Goal: Task Accomplishment & Management: Use online tool/utility

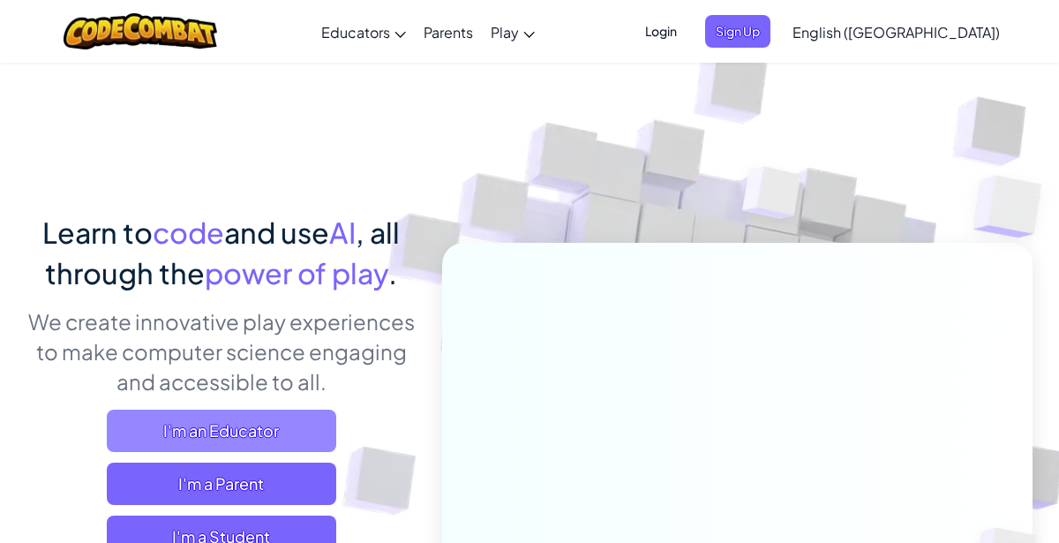
click at [202, 430] on span "I'm an Educator" at bounding box center [222, 431] width 230 height 42
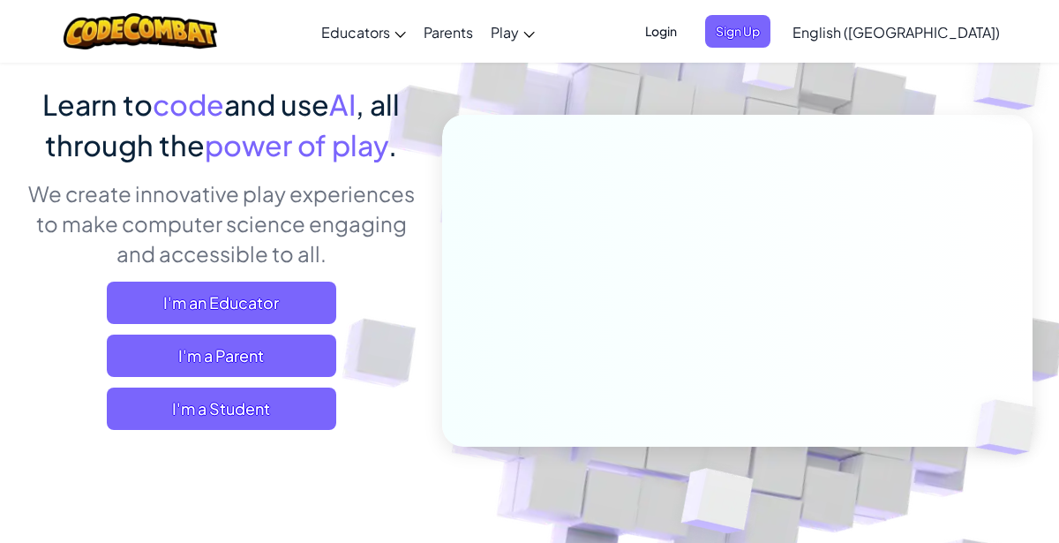
scroll to position [148, 0]
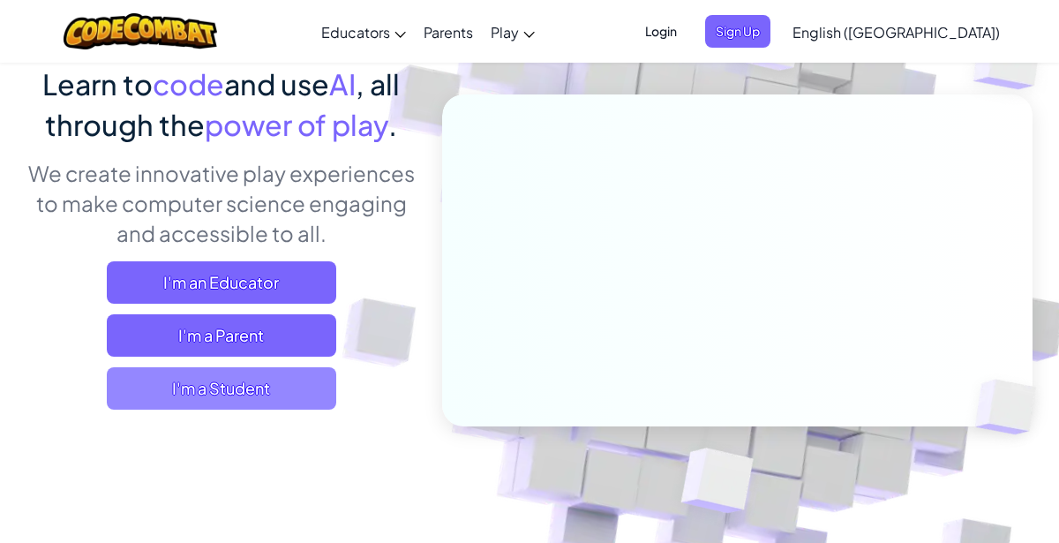
click at [246, 393] on span "I'm a Student" at bounding box center [222, 388] width 230 height 42
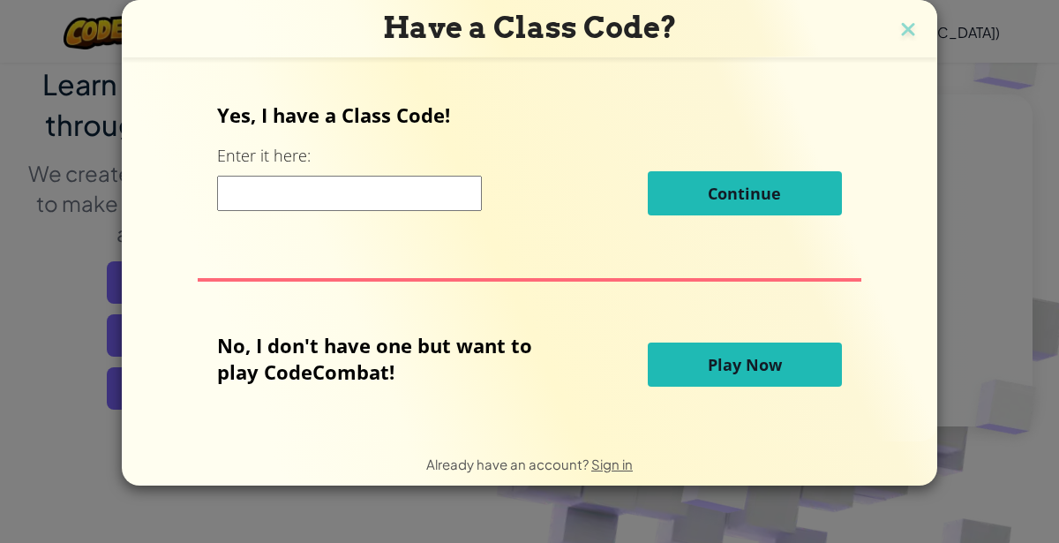
click at [715, 358] on span "Play Now" at bounding box center [745, 364] width 74 height 21
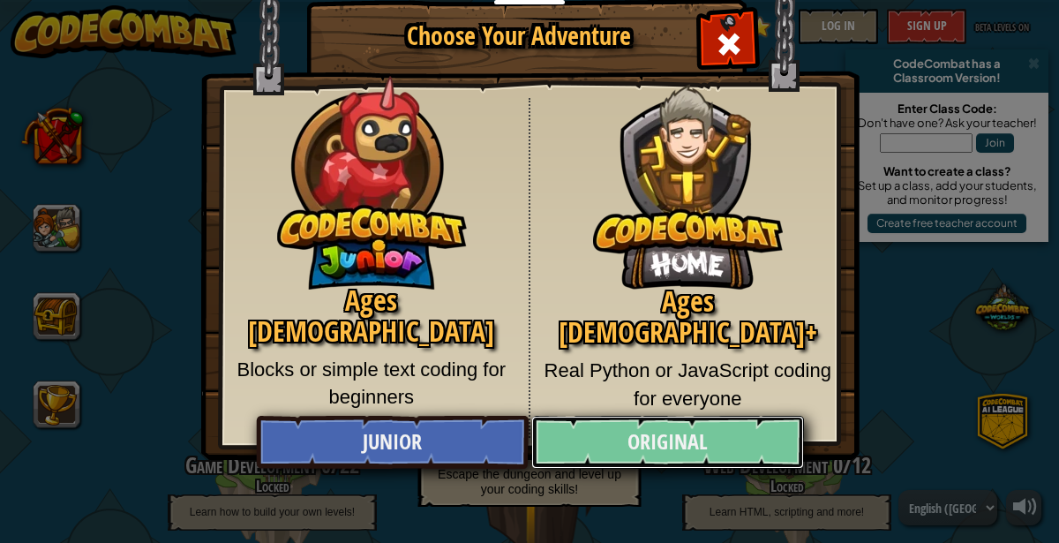
click at [596, 430] on link "Original" at bounding box center [667, 442] width 272 height 53
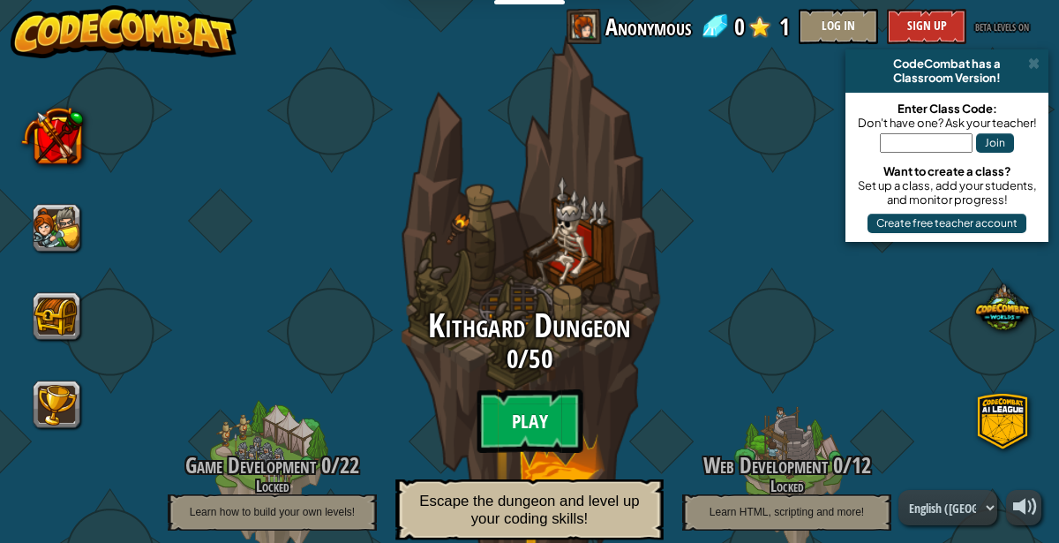
click at [545, 427] on btn "Play" at bounding box center [530, 421] width 106 height 64
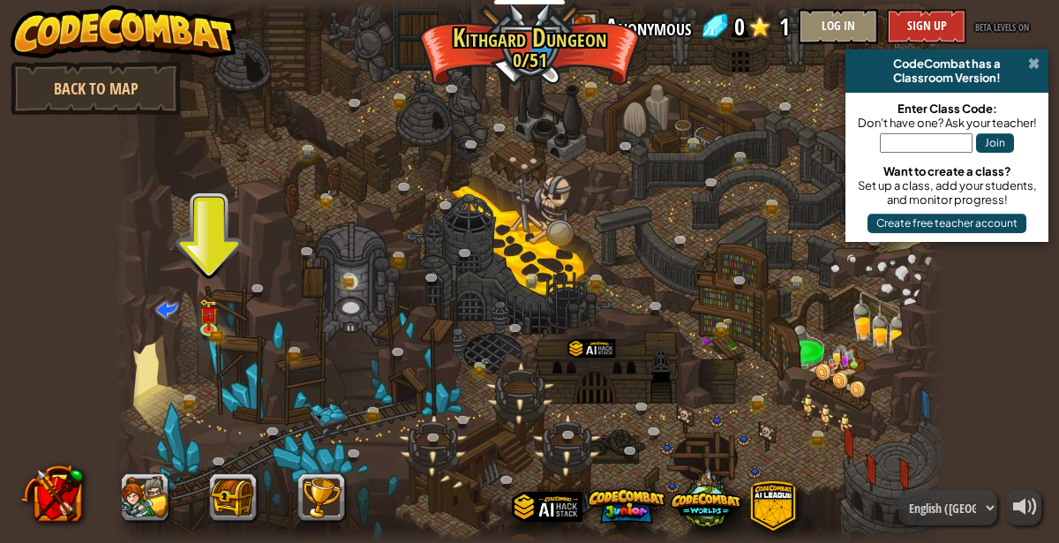
click at [1031, 64] on span at bounding box center [1033, 64] width 11 height 14
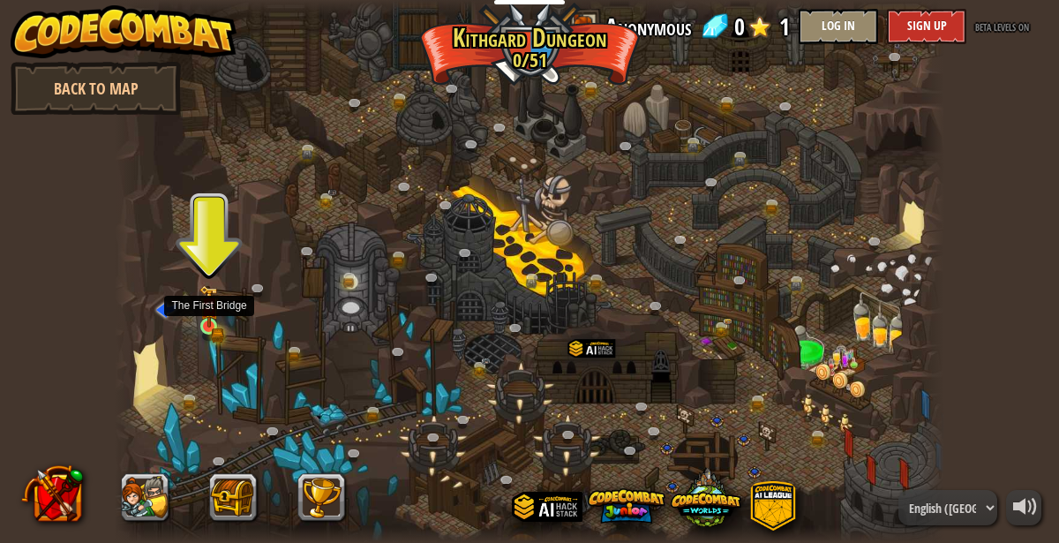
click at [205, 320] on img at bounding box center [209, 306] width 19 height 42
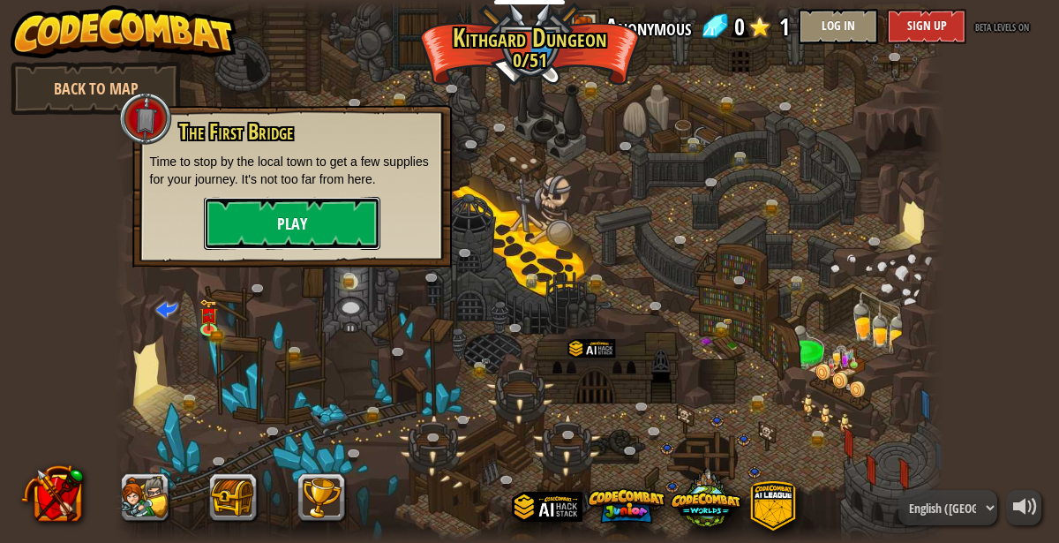
click at [327, 199] on button "Play" at bounding box center [292, 223] width 177 height 53
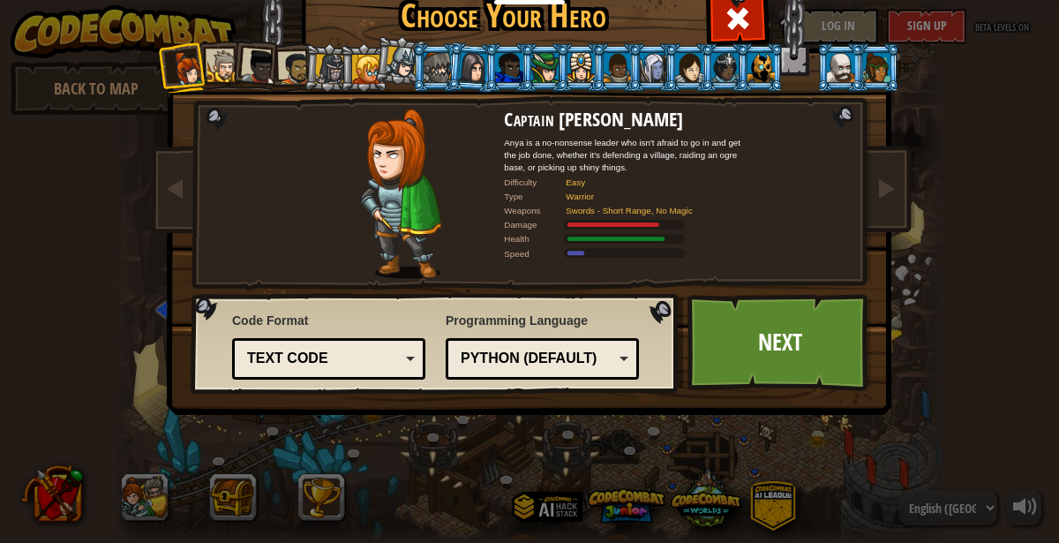
click at [298, 373] on div "Text code Blocks and code Blocks Blocks (Icons) Text code" at bounding box center [328, 358] width 193 height 41
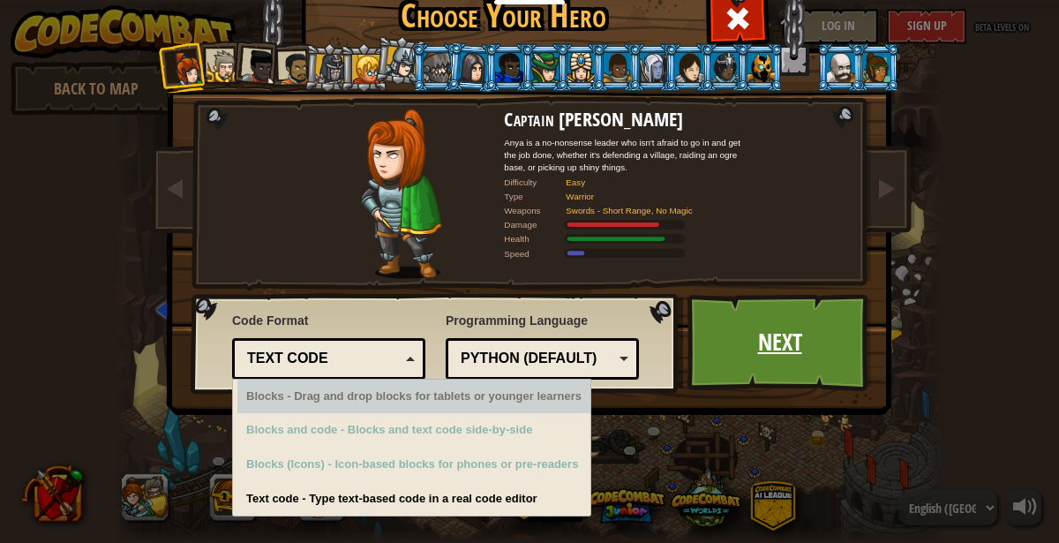
click at [786, 358] on link "Next" at bounding box center [780, 342] width 185 height 97
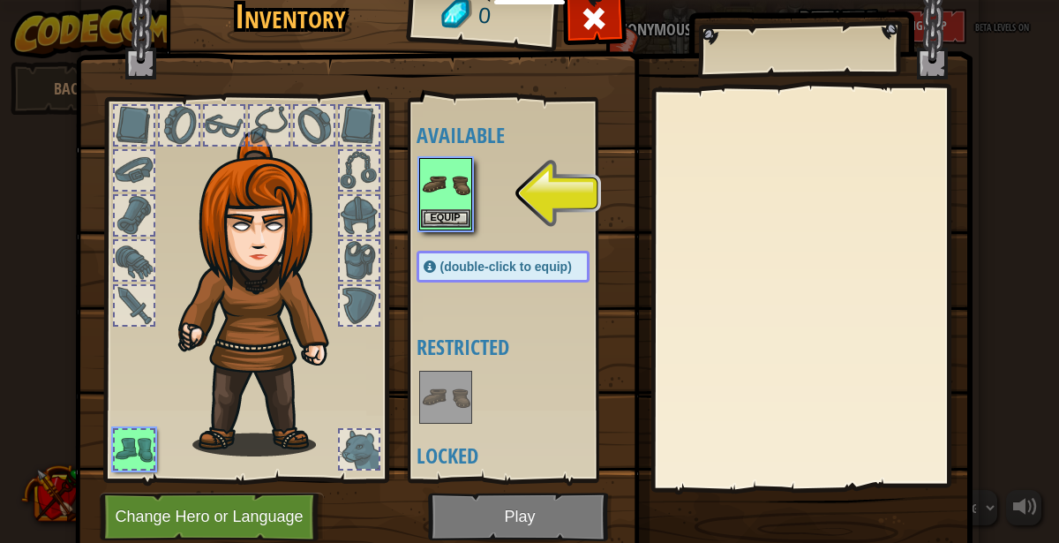
click at [449, 205] on img at bounding box center [445, 184] width 49 height 49
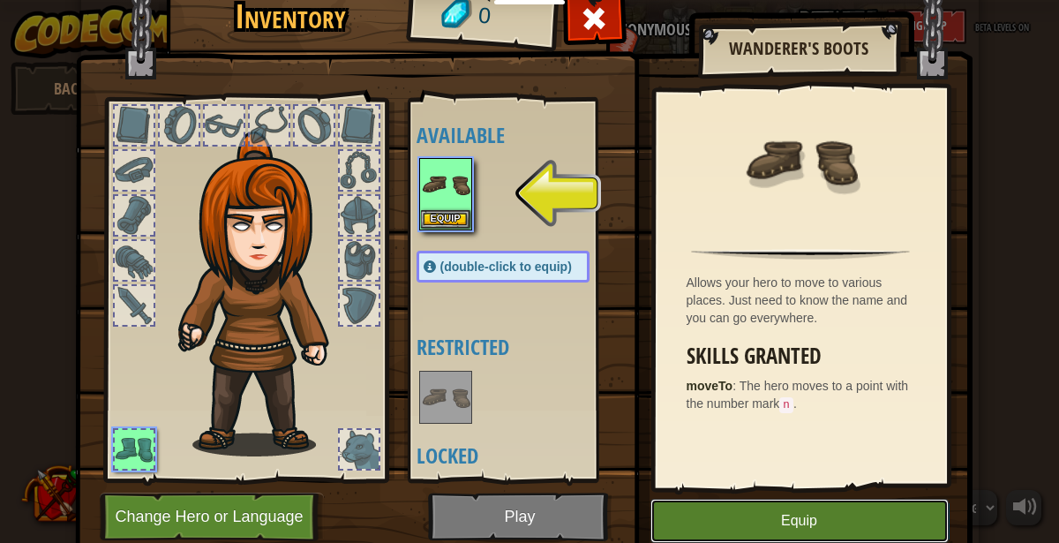
click at [724, 515] on button "Equip" at bounding box center [800, 521] width 298 height 44
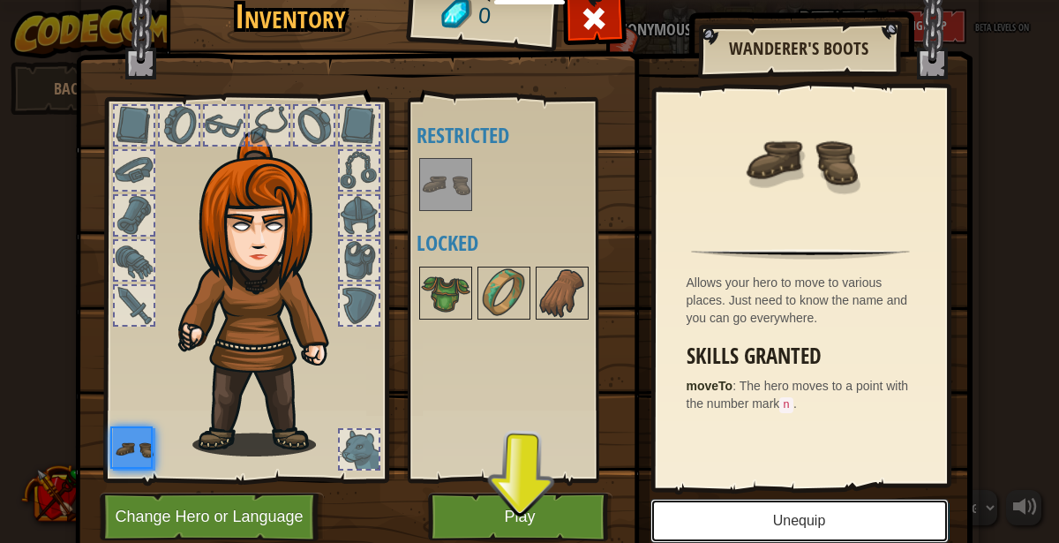
click at [724, 515] on button "Unequip" at bounding box center [800, 521] width 298 height 44
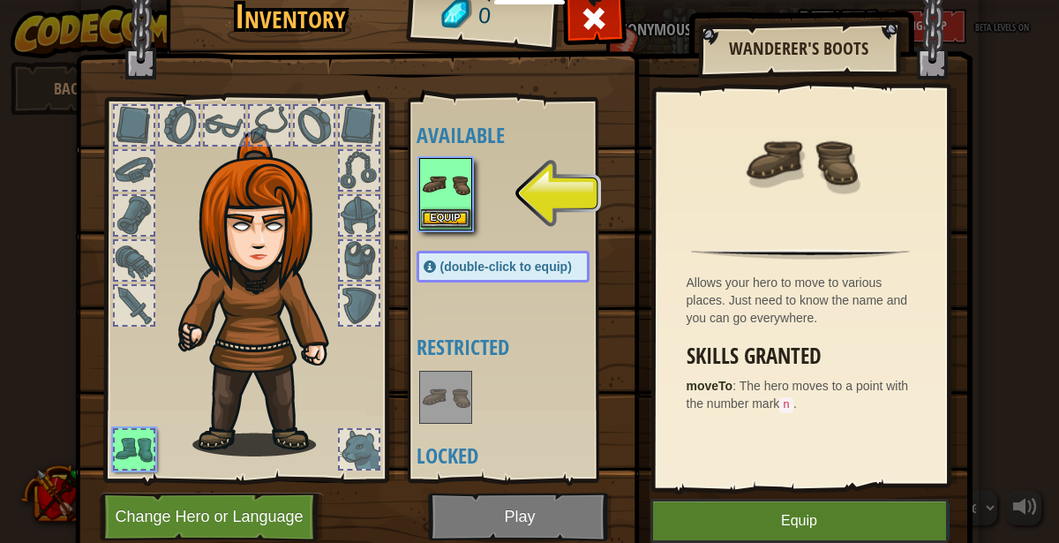
click at [459, 191] on img at bounding box center [445, 184] width 49 height 49
click at [827, 528] on button "Equip" at bounding box center [800, 521] width 298 height 44
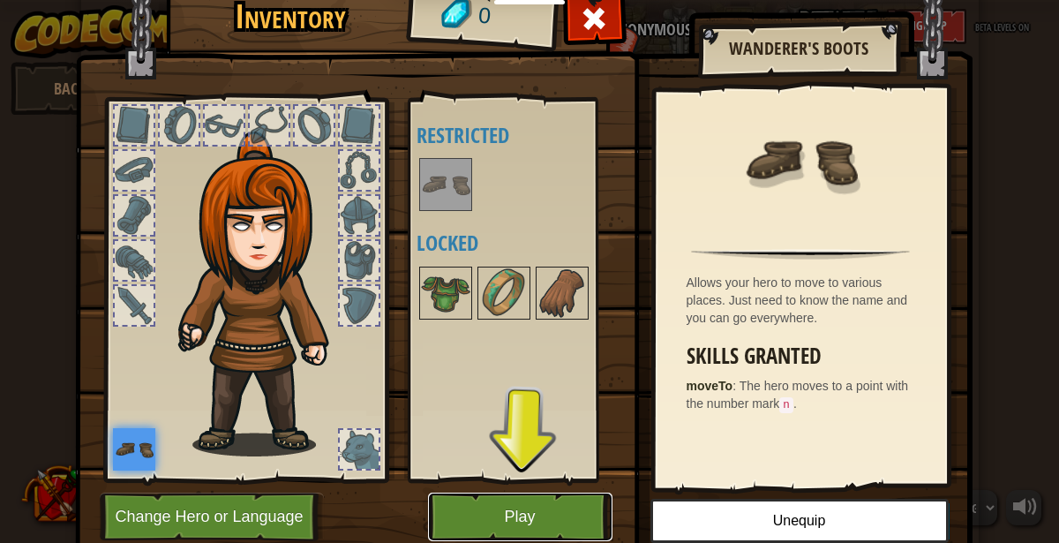
click at [464, 506] on button "Play" at bounding box center [520, 517] width 185 height 49
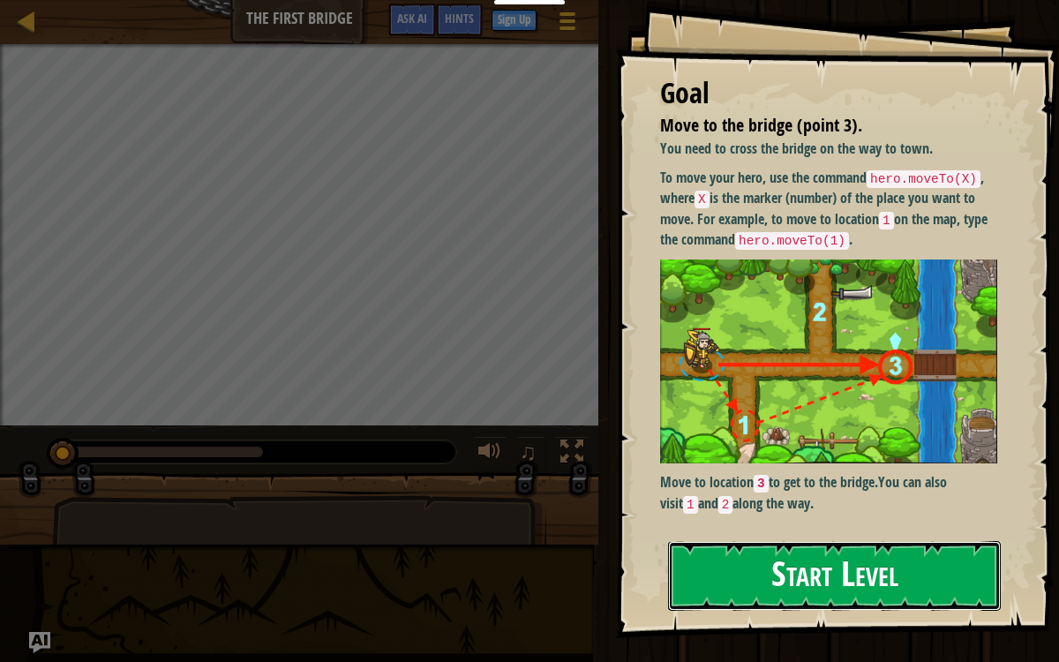
click at [781, 542] on button "Start Level" at bounding box center [834, 576] width 333 height 70
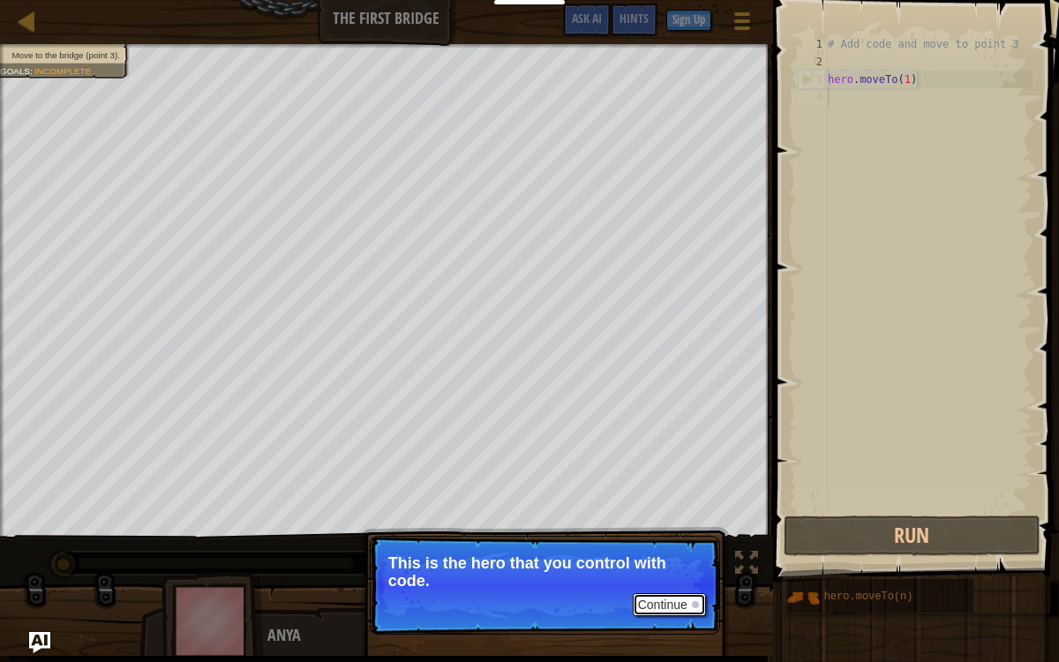
click at [682, 542] on button "Continue" at bounding box center [669, 604] width 73 height 23
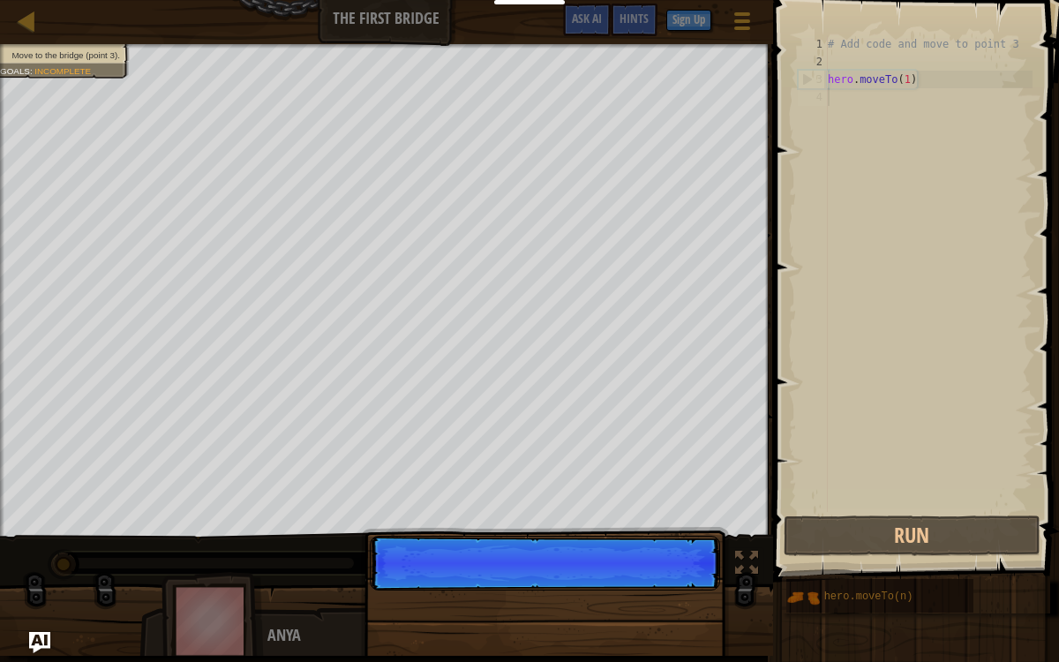
scroll to position [8, 0]
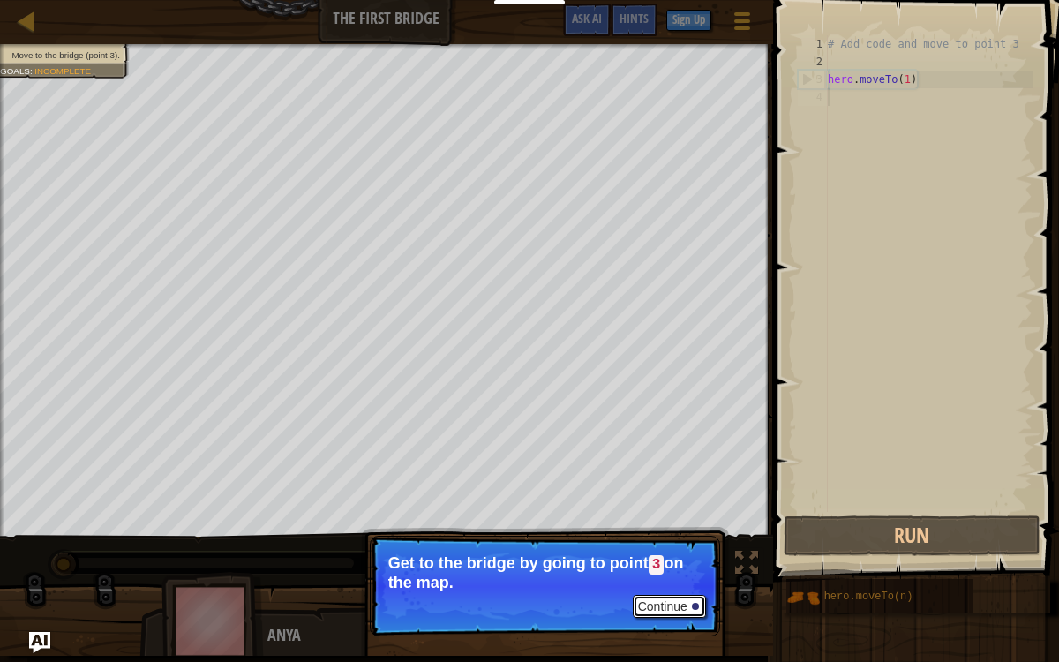
click at [682, 542] on button "Continue" at bounding box center [669, 606] width 73 height 23
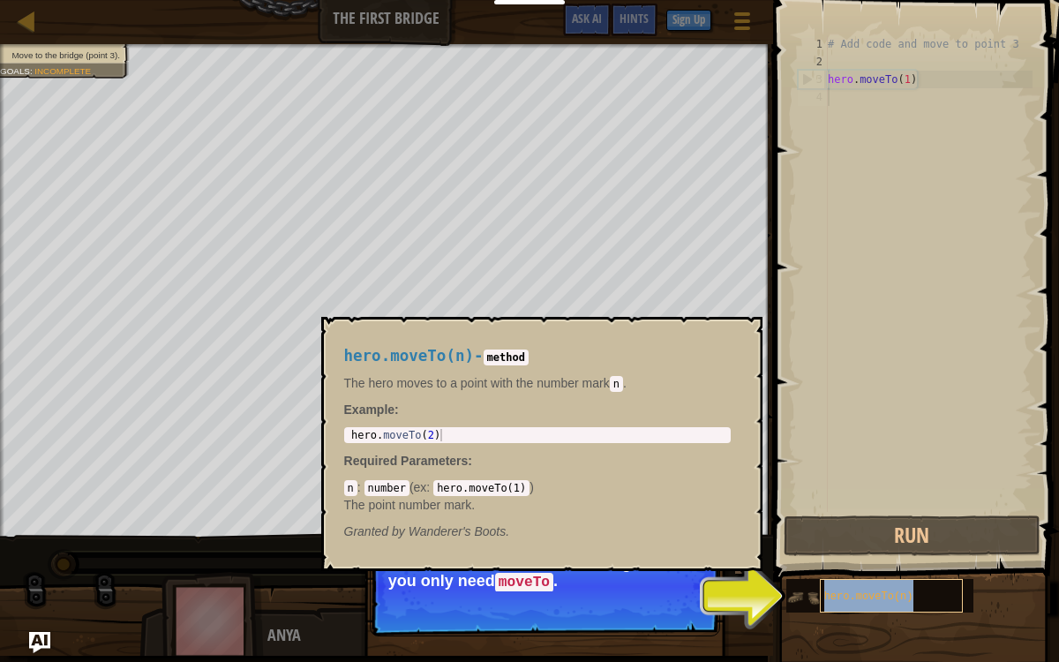
click at [844, 542] on span "hero.moveTo(n)" at bounding box center [869, 597] width 89 height 12
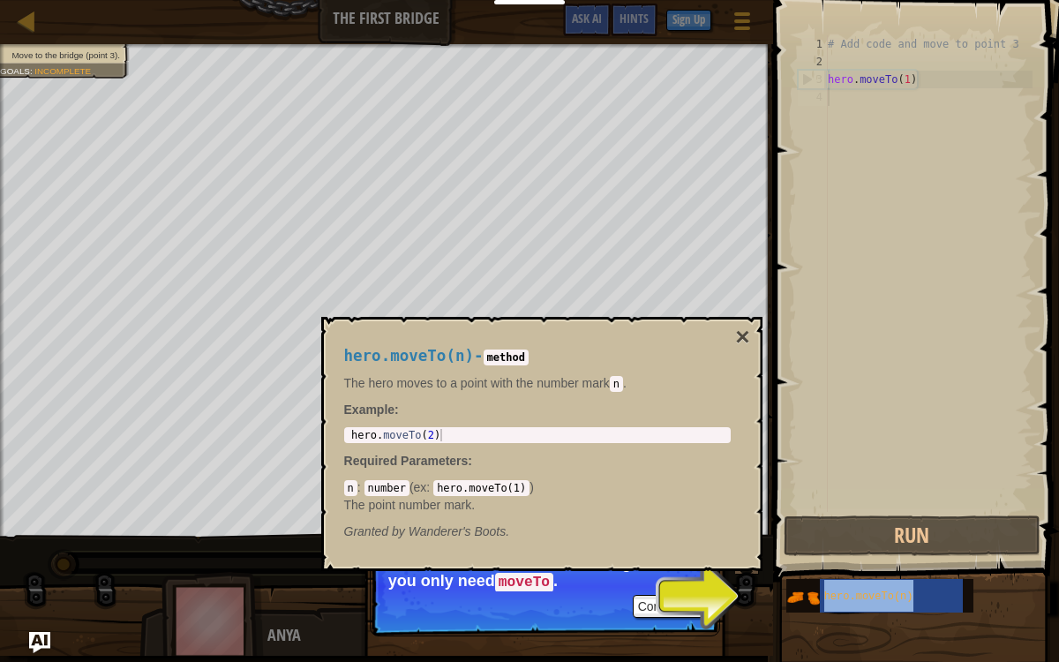
type textarea "hero.moveTo(2)"
click at [528, 438] on div "hero . moveTo ( 2 )" at bounding box center [538, 447] width 380 height 37
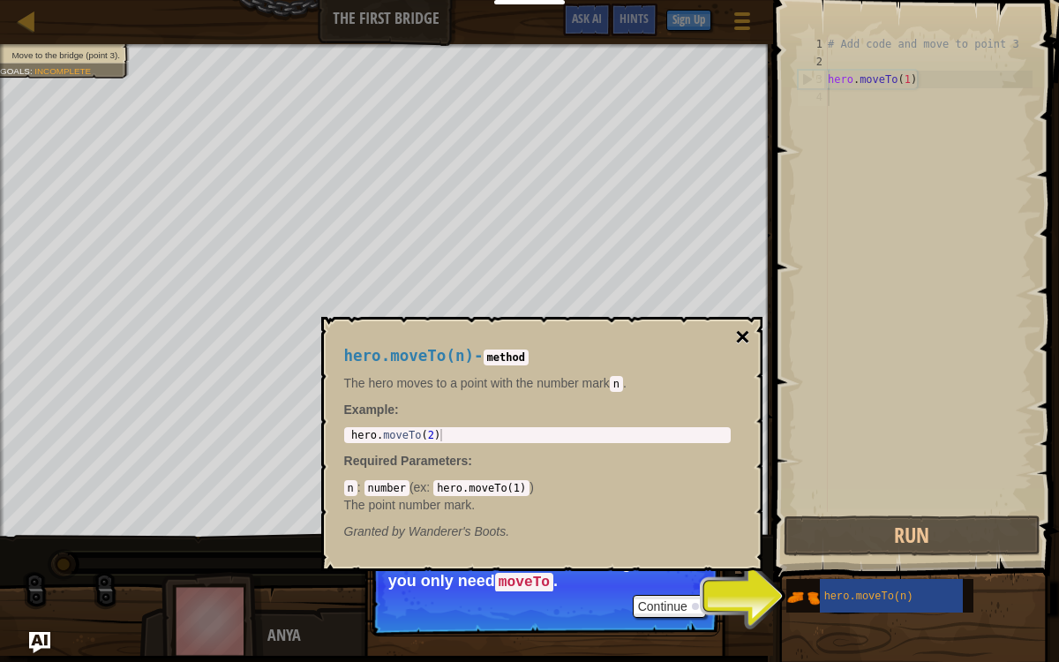
click at [738, 347] on button "×" at bounding box center [742, 337] width 14 height 25
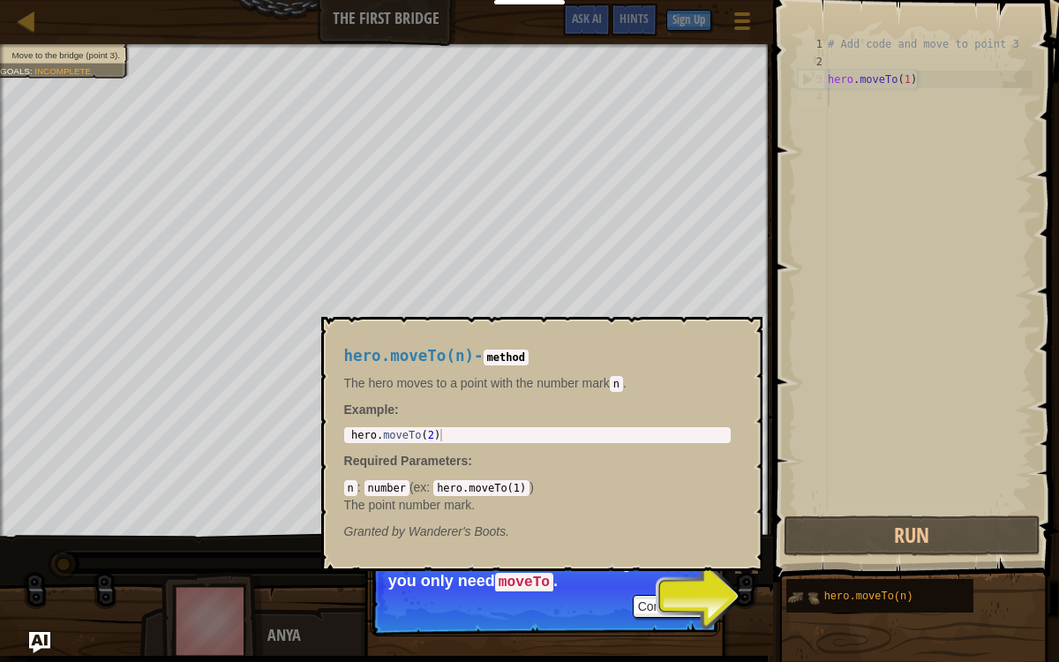
click at [799, 542] on img at bounding box center [804, 598] width 34 height 34
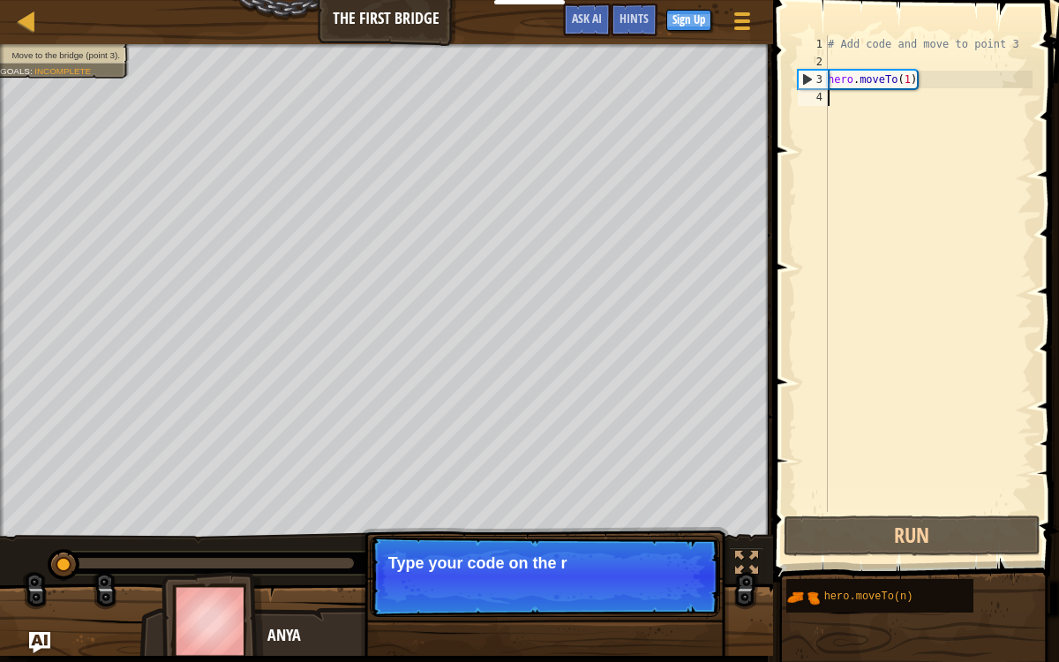
click at [643, 542] on p "Continue Type your code on the r" at bounding box center [545, 576] width 350 height 81
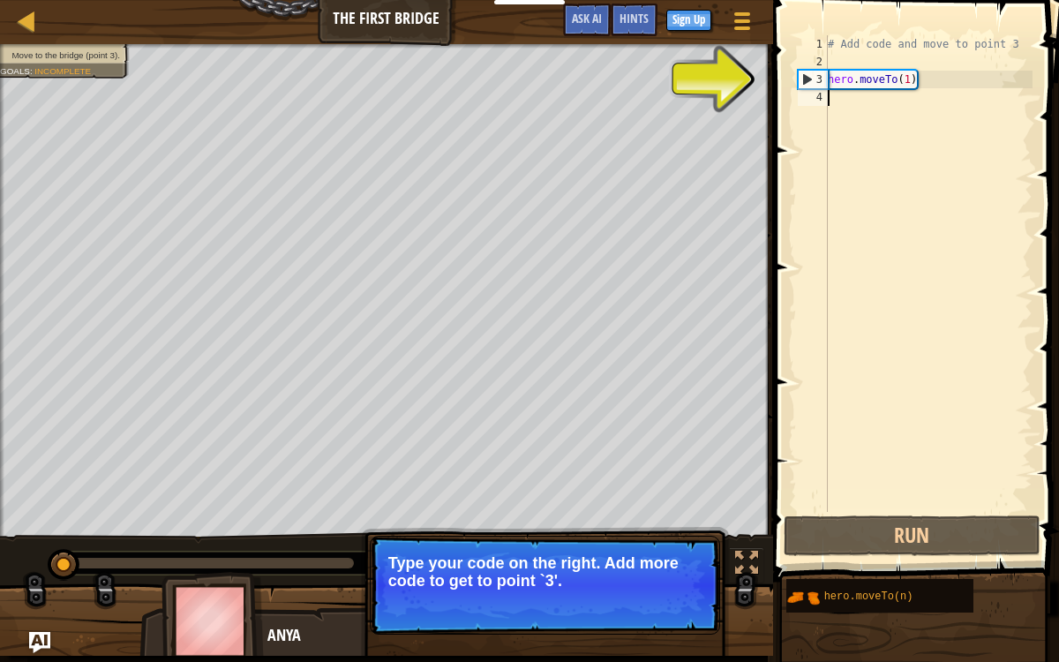
click at [894, 102] on div "# Add code and move to point 3 hero . moveTo ( 1 )" at bounding box center [929, 291] width 208 height 512
click at [657, 542] on button "Continue" at bounding box center [669, 604] width 73 height 23
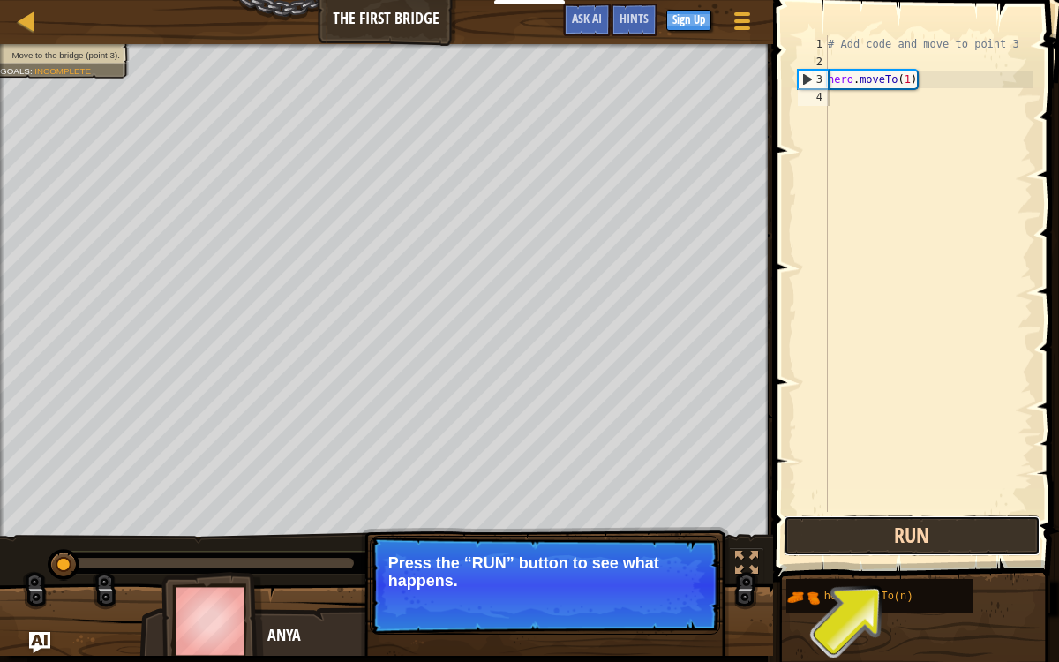
click at [855, 541] on button "Run" at bounding box center [912, 536] width 257 height 41
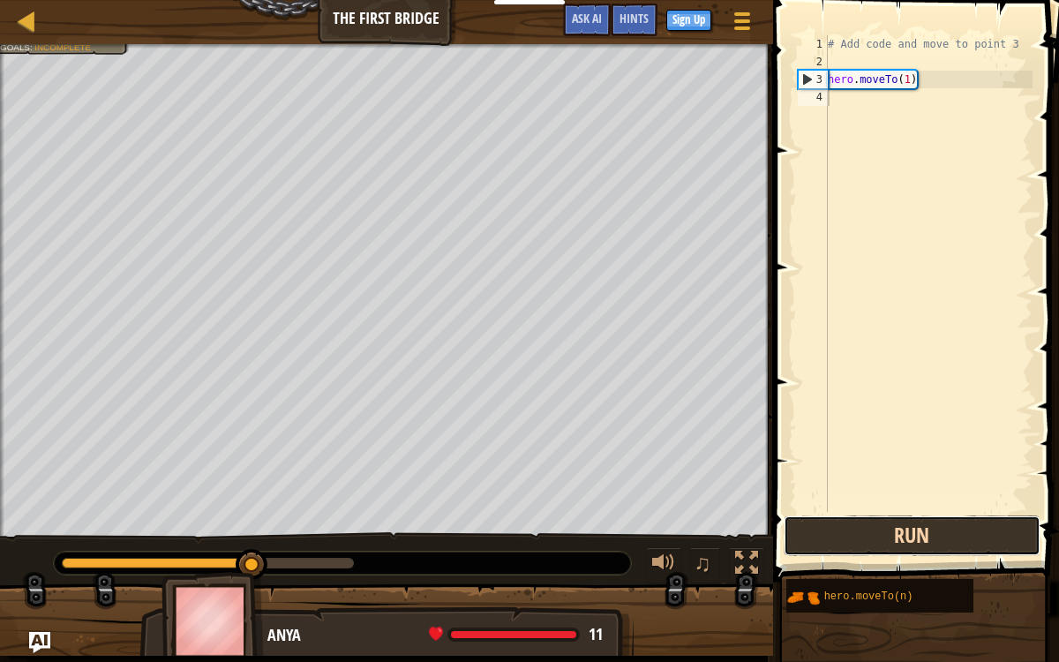
click at [888, 541] on button "Run" at bounding box center [912, 536] width 257 height 41
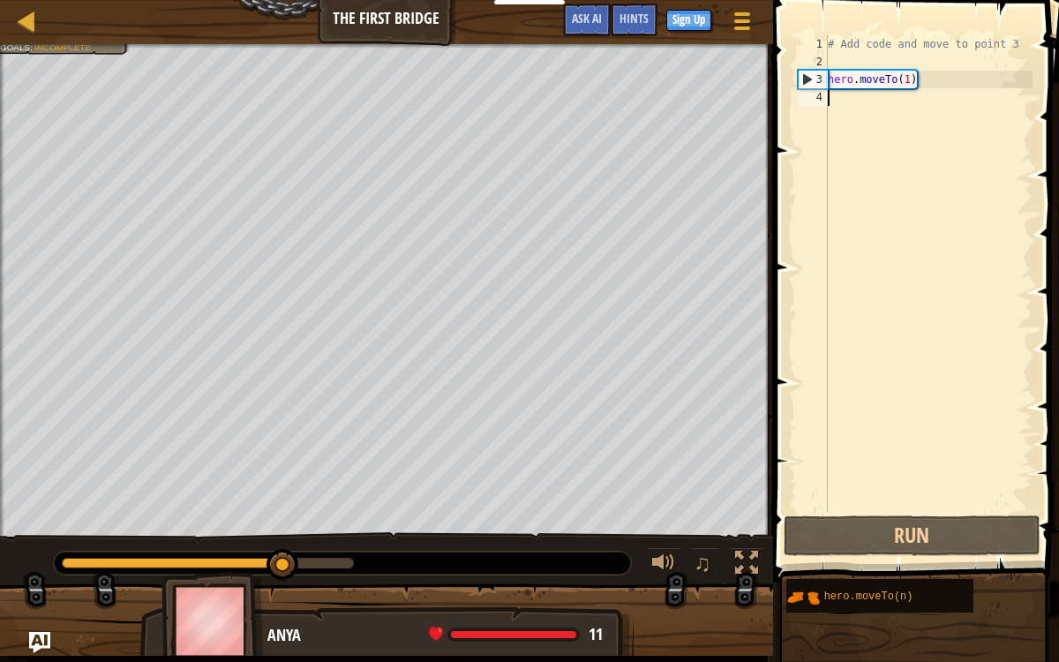
click at [834, 96] on div "# Add code and move to point 3 hero . moveTo ( 1 )" at bounding box center [929, 291] width 208 height 512
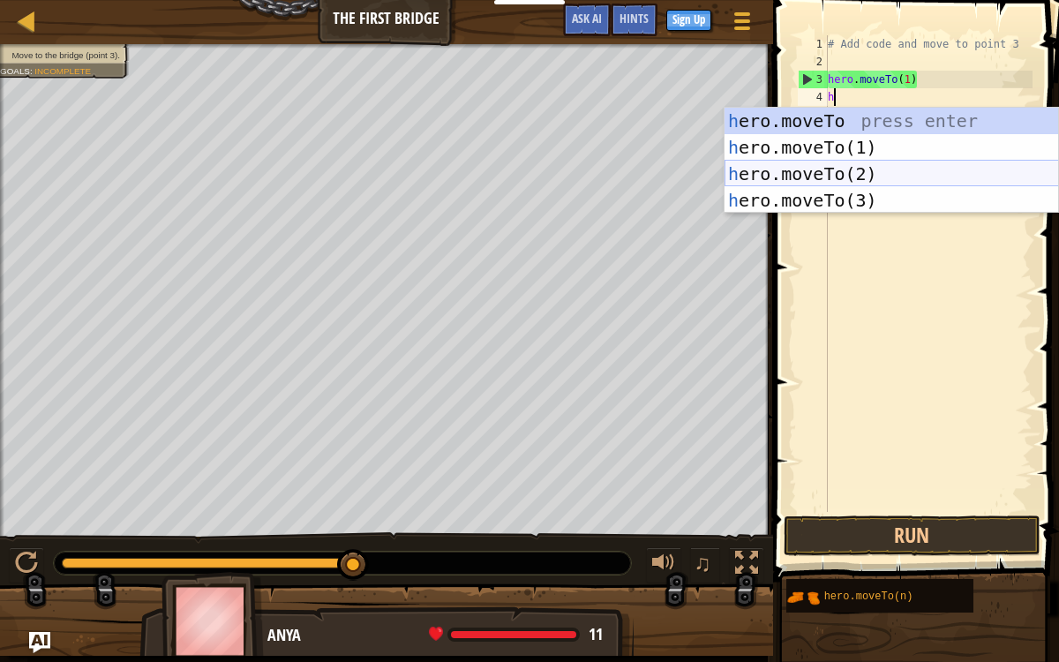
click at [861, 172] on div "h ero.moveTo press enter h ero.moveTo(1) press enter h ero.moveTo(2) press ente…" at bounding box center [892, 187] width 335 height 159
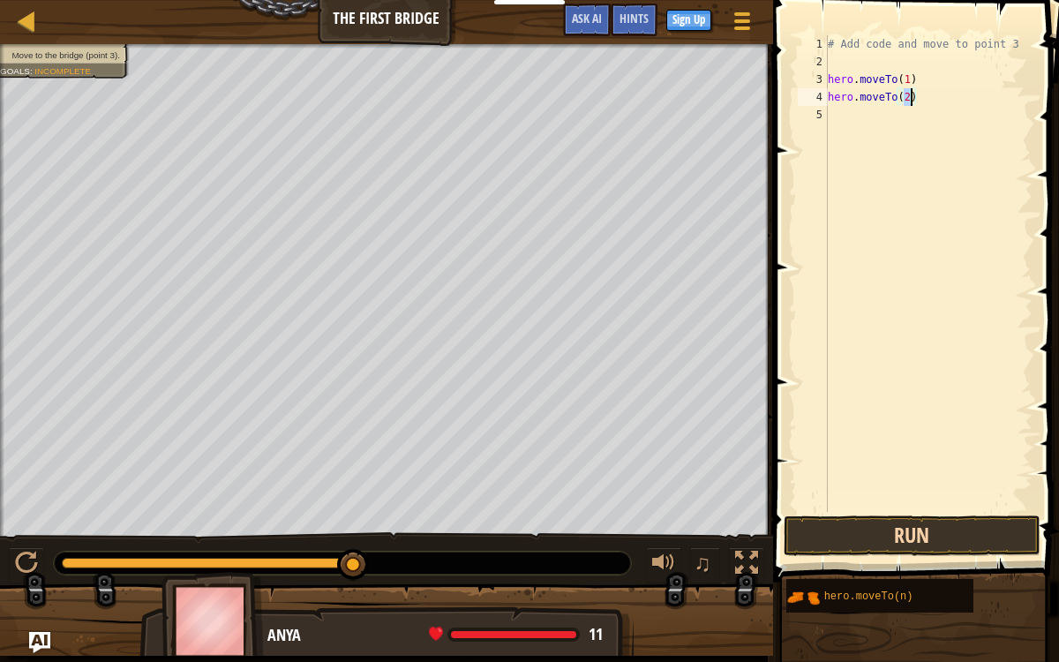
type textarea "hero.moveTo(2)"
click at [918, 526] on button "Run" at bounding box center [912, 536] width 257 height 41
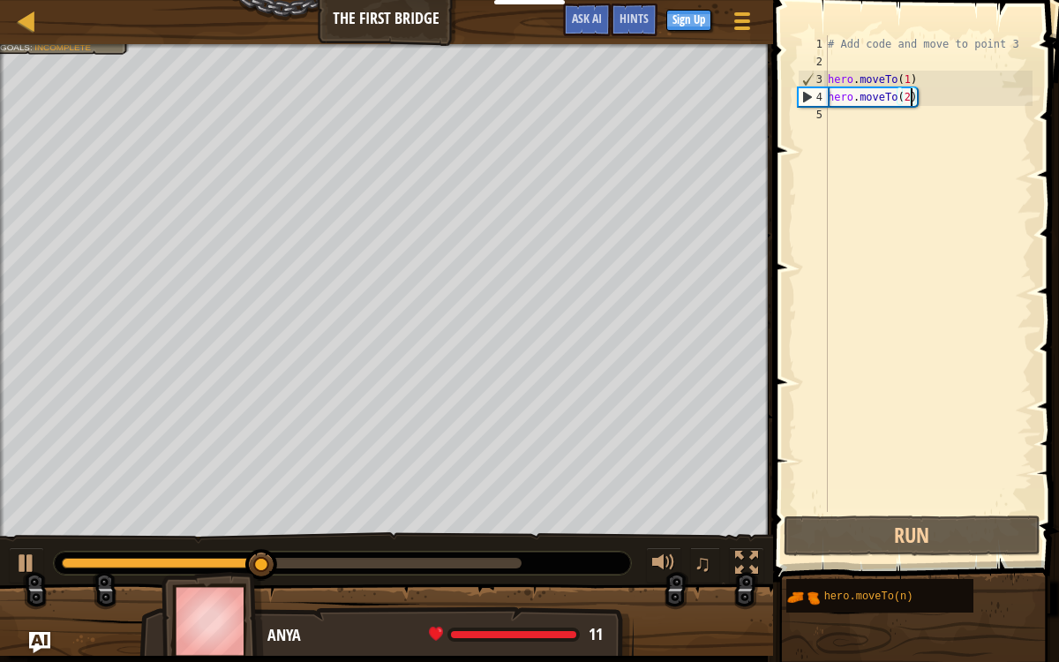
click at [897, 124] on div "# Add code and move to point 3 hero . moveTo ( 1 ) hero . moveTo ( 2 )" at bounding box center [929, 291] width 208 height 512
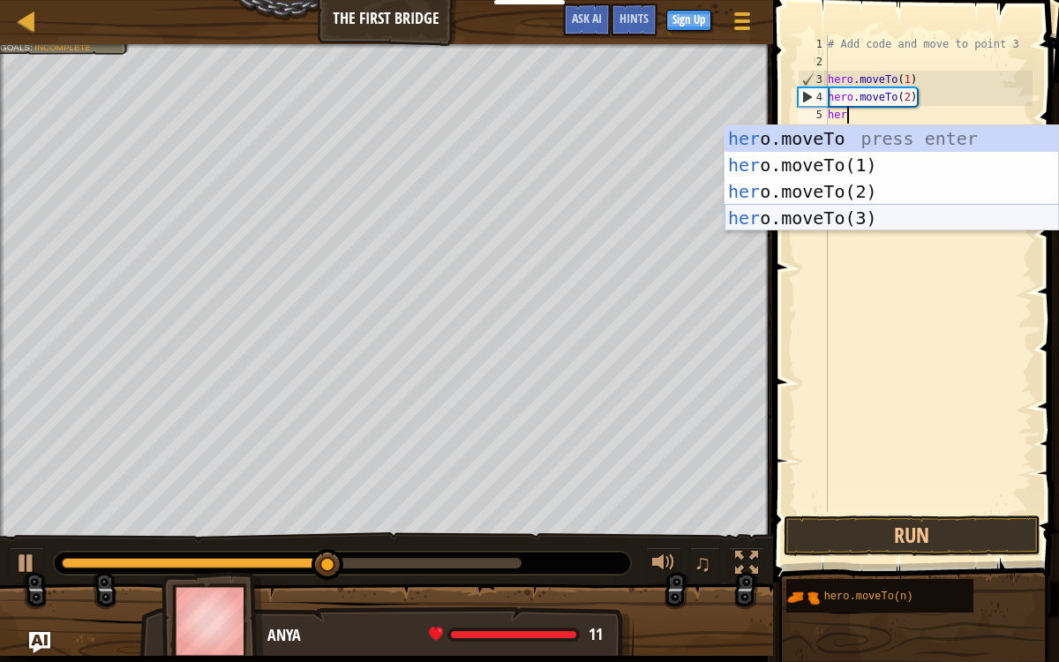
click at [868, 216] on div "her o.moveTo press enter her o.moveTo(1) press enter her o.moveTo(2) press ente…" at bounding box center [892, 204] width 335 height 159
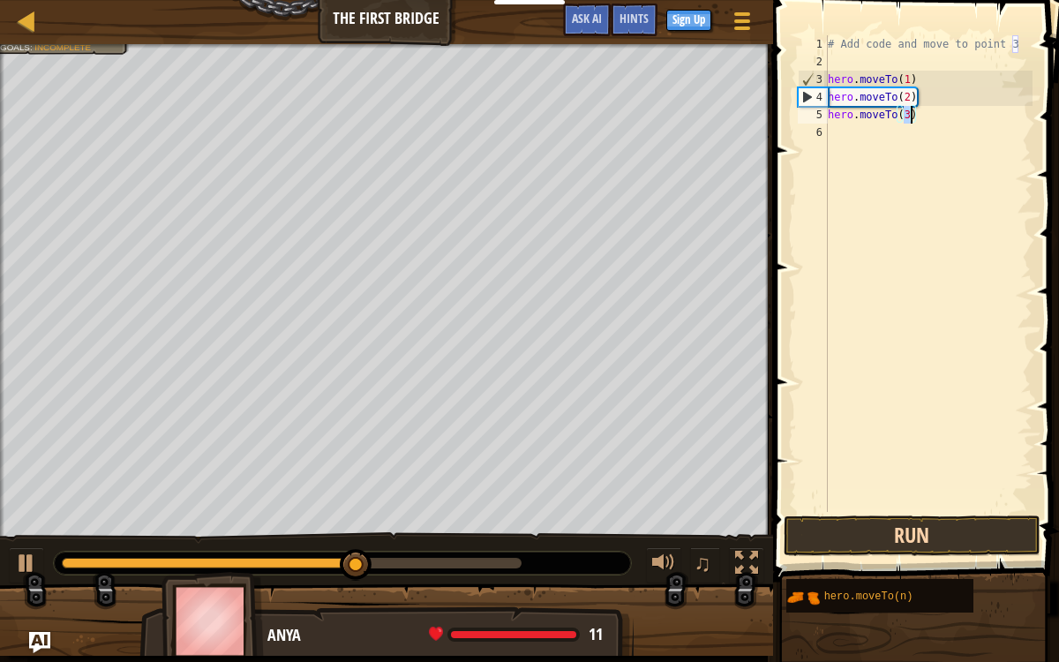
type textarea "hero.moveTo(3)"
click at [922, 542] on button "Run" at bounding box center [912, 536] width 257 height 41
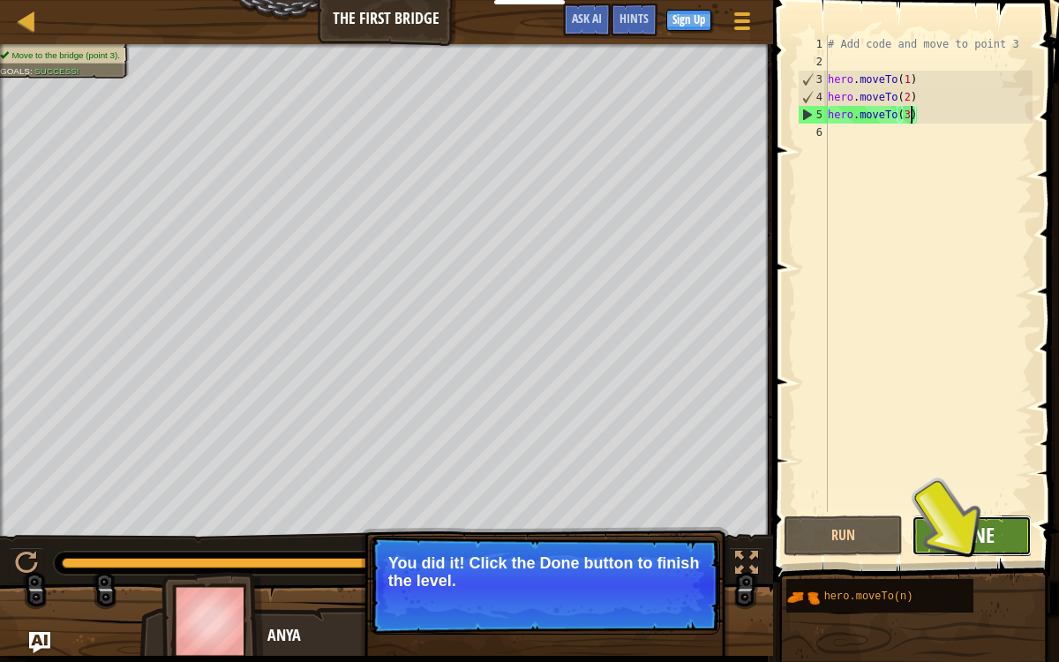
click at [948, 538] on button "Done" at bounding box center [972, 536] width 120 height 41
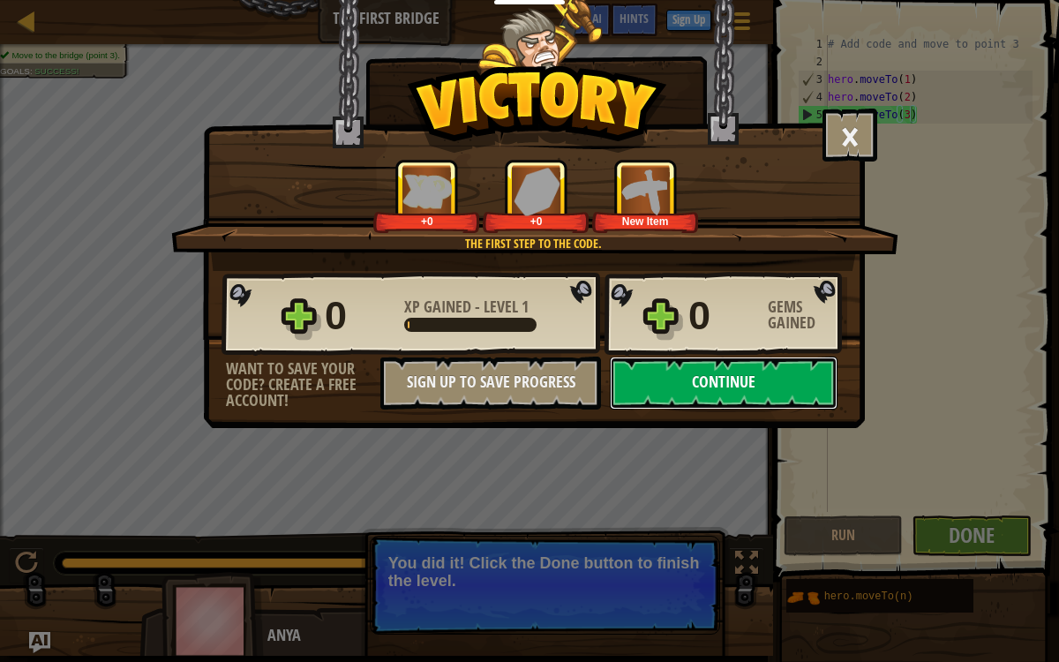
click at [742, 401] on button "Continue" at bounding box center [724, 383] width 228 height 53
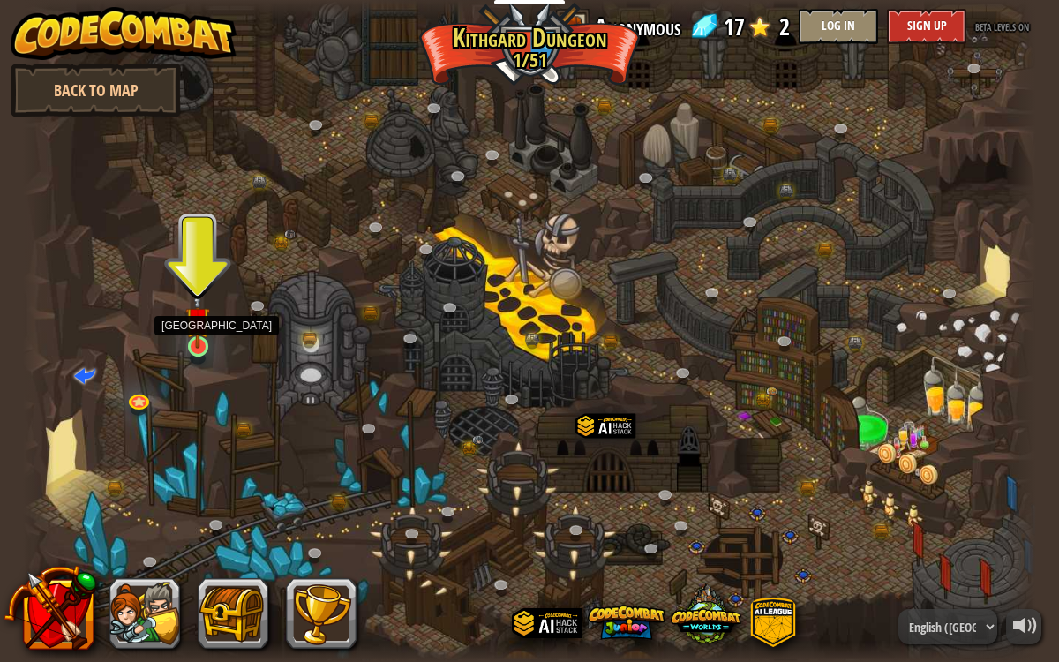
click at [200, 327] on img at bounding box center [198, 319] width 26 height 58
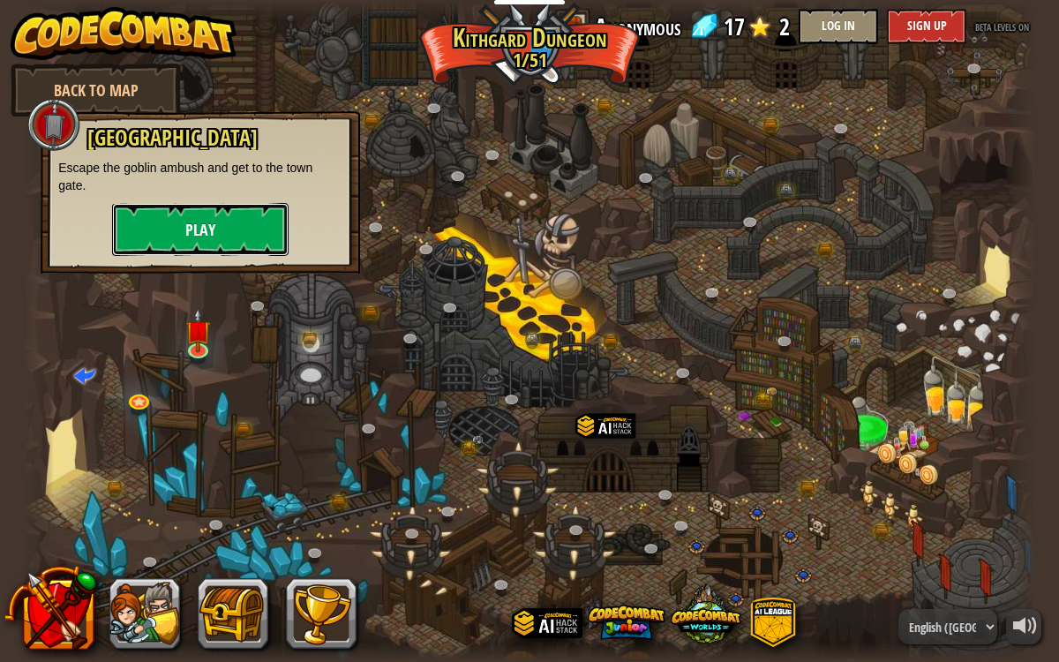
click at [213, 253] on button "Play" at bounding box center [200, 229] width 177 height 53
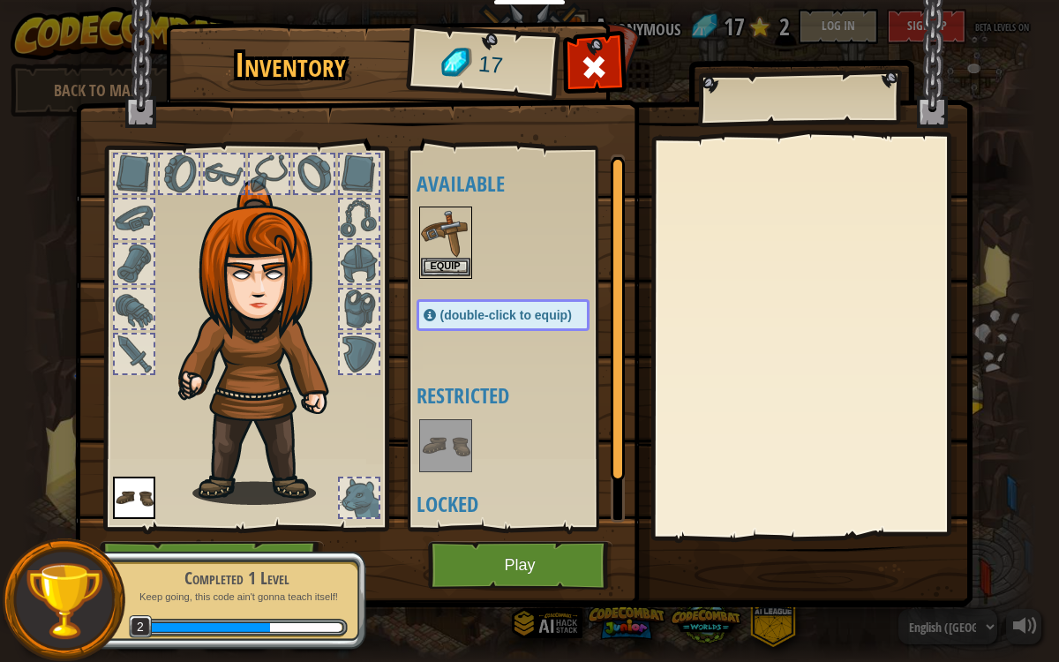
click at [425, 253] on img at bounding box center [445, 232] width 49 height 49
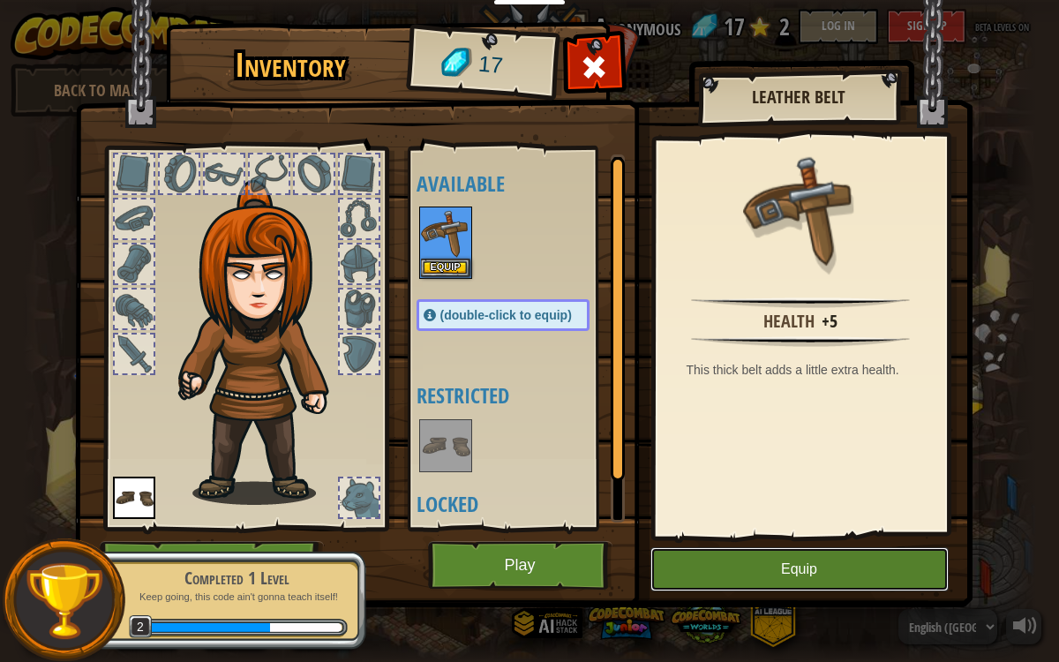
click at [733, 542] on button "Equip" at bounding box center [800, 569] width 298 height 44
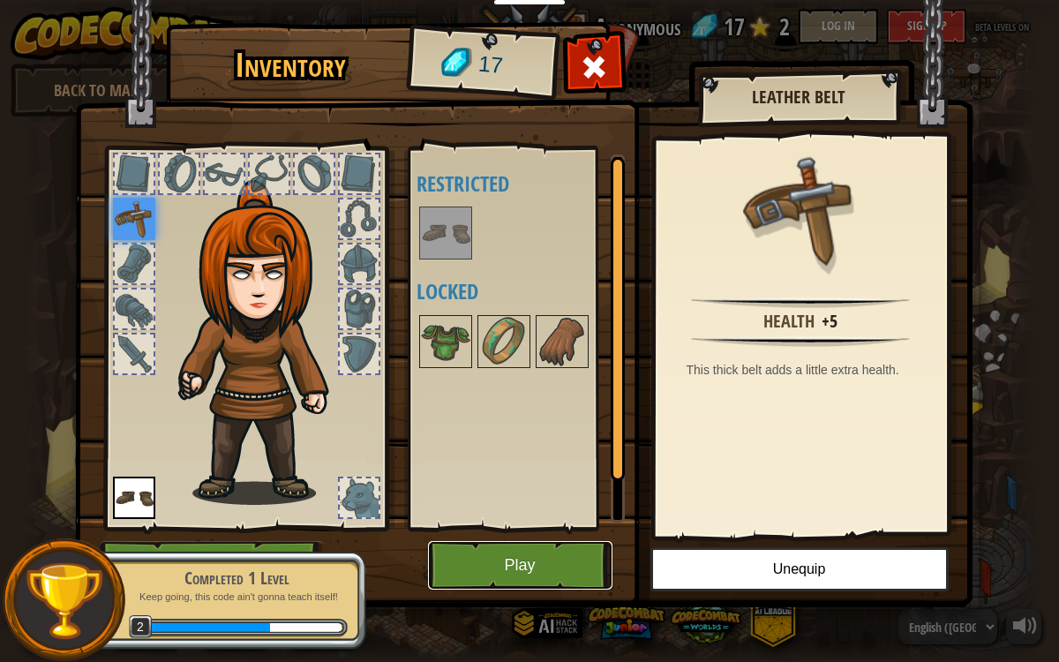
click at [576, 542] on button "Play" at bounding box center [520, 565] width 185 height 49
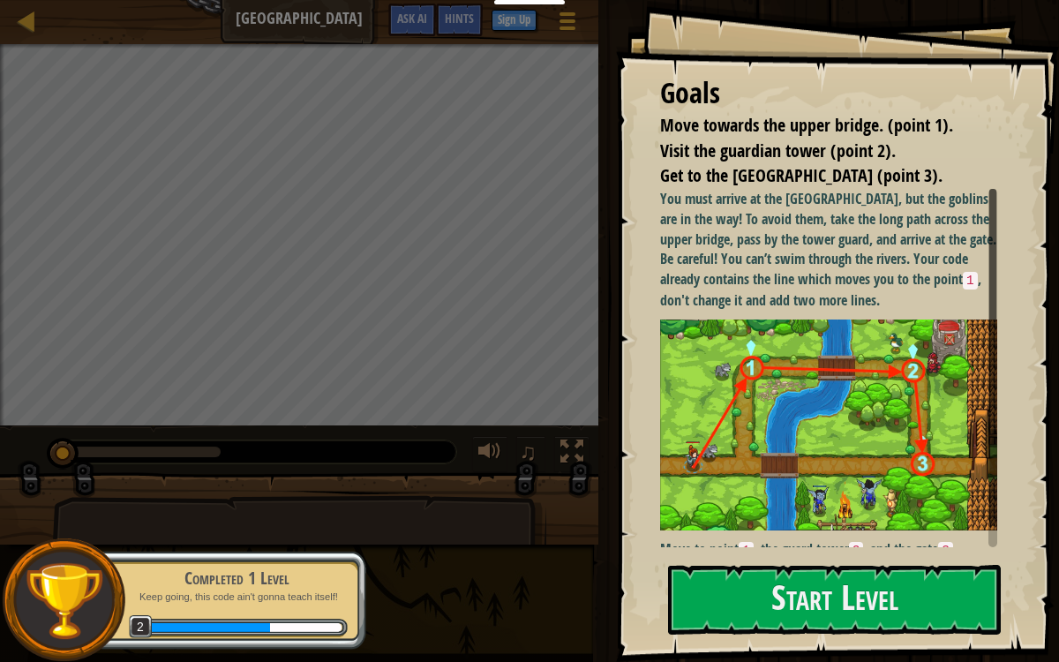
click at [775, 382] on img at bounding box center [828, 425] width 337 height 211
click at [725, 542] on button "Start Level" at bounding box center [834, 600] width 333 height 70
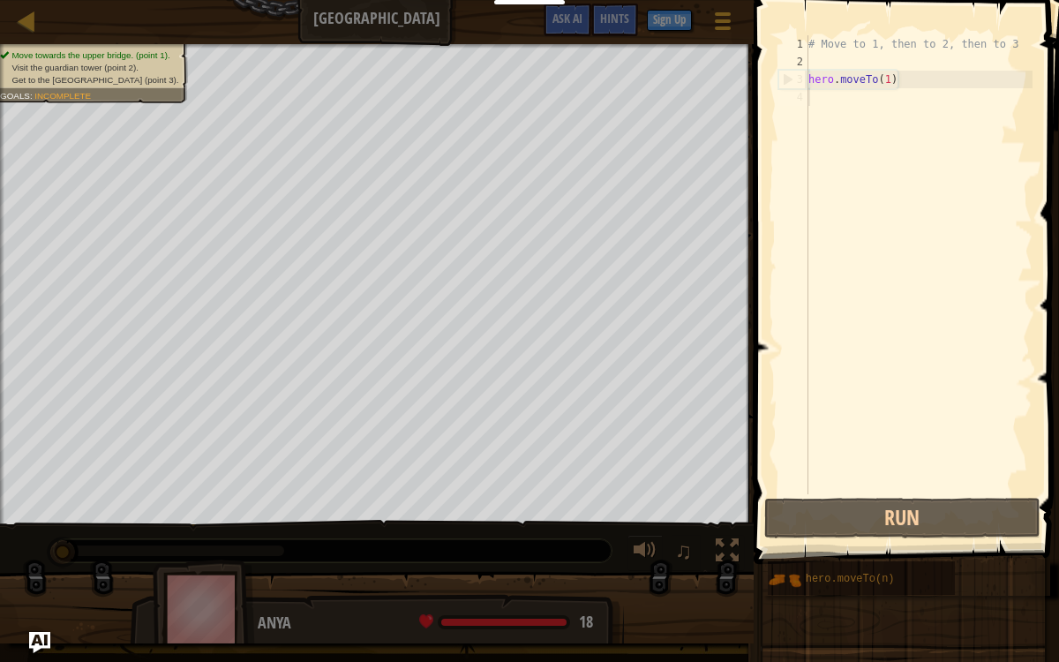
click at [825, 99] on div "# Move to 1, then to 2, then to 3 hero . moveTo ( 1 )" at bounding box center [919, 282] width 228 height 494
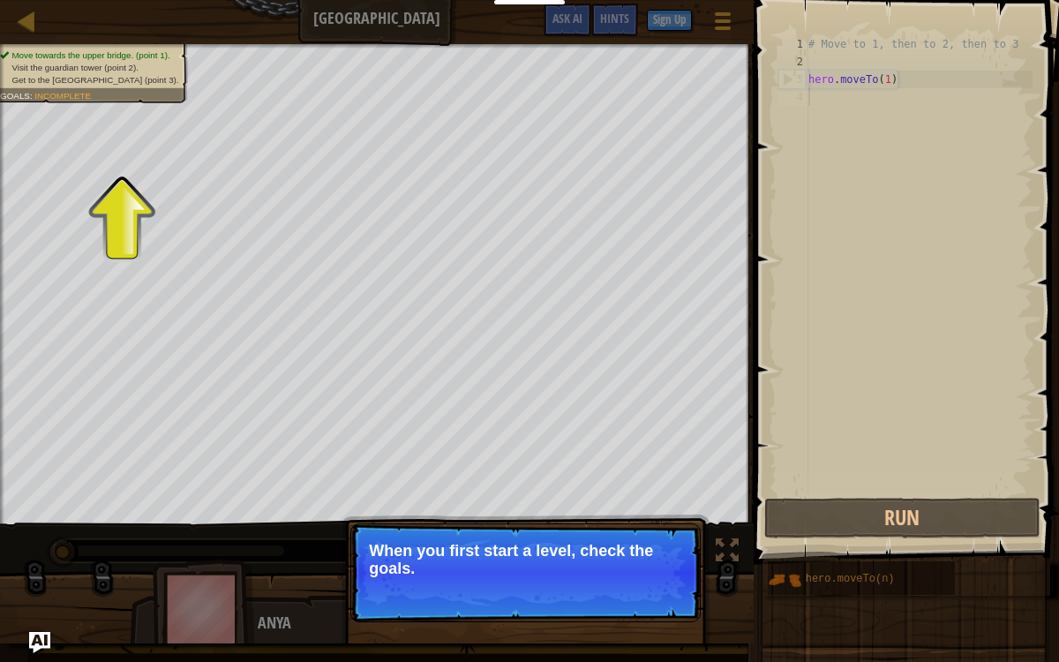
click at [566, 542] on div "Continue When you first start a level, check the goals." at bounding box center [526, 654] width 368 height 261
click at [549, 542] on div "Continue When you first start a level, check the goals. They tell you what" at bounding box center [526, 654] width 368 height 261
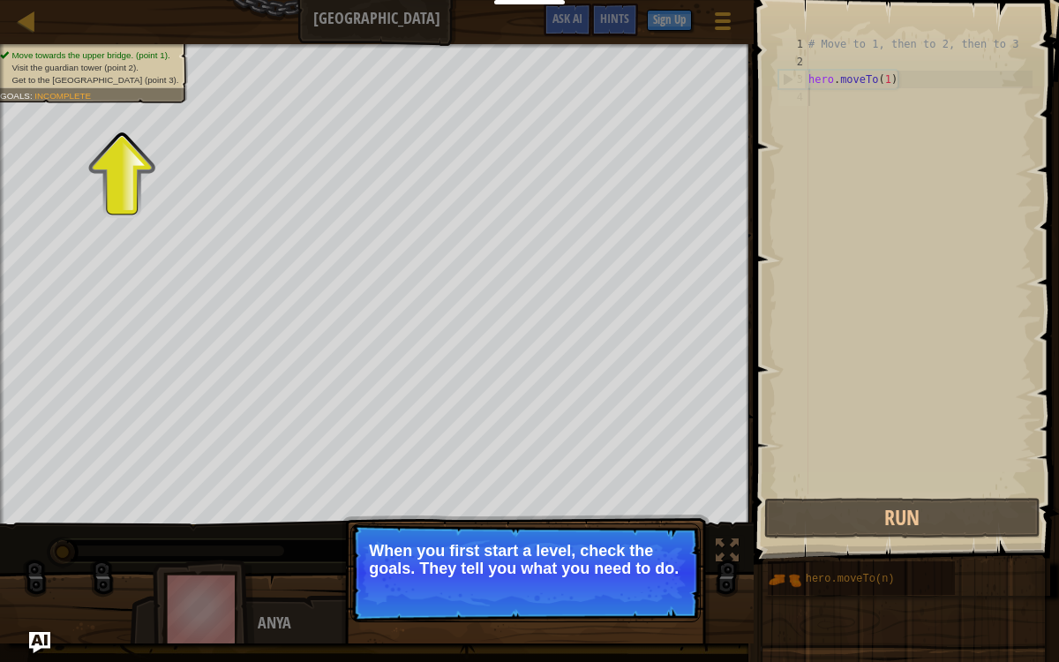
click at [435, 542] on p "Continue When you first start a level, check the goals. They tell you what you …" at bounding box center [525, 573] width 350 height 99
click at [631, 542] on button "Continue" at bounding box center [650, 592] width 73 height 23
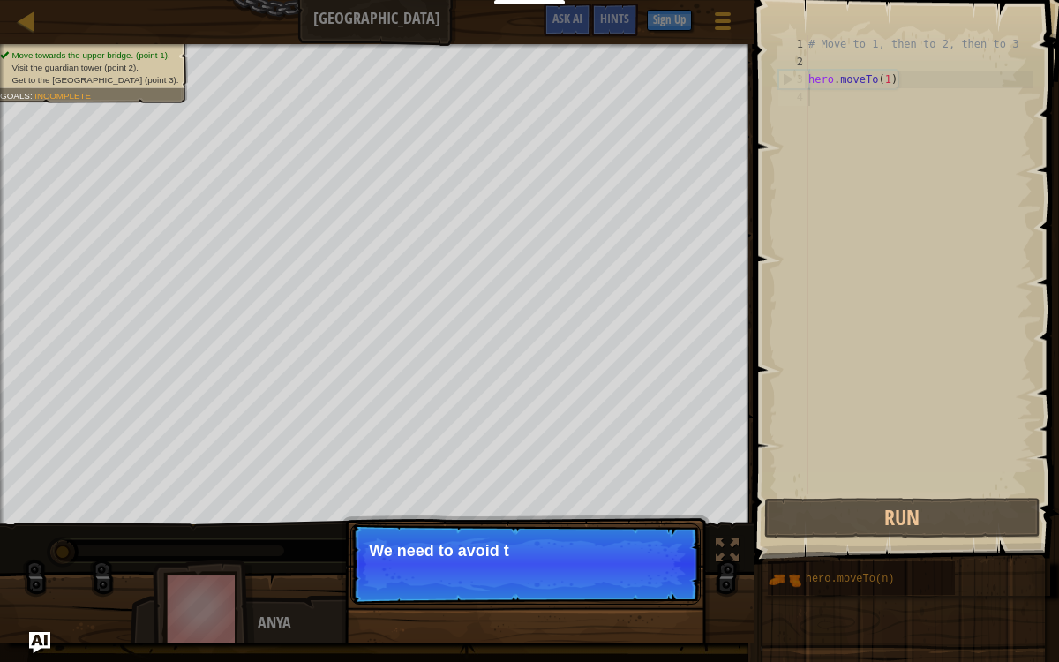
click at [474, 542] on p "We need to avoid t" at bounding box center [525, 551] width 313 height 18
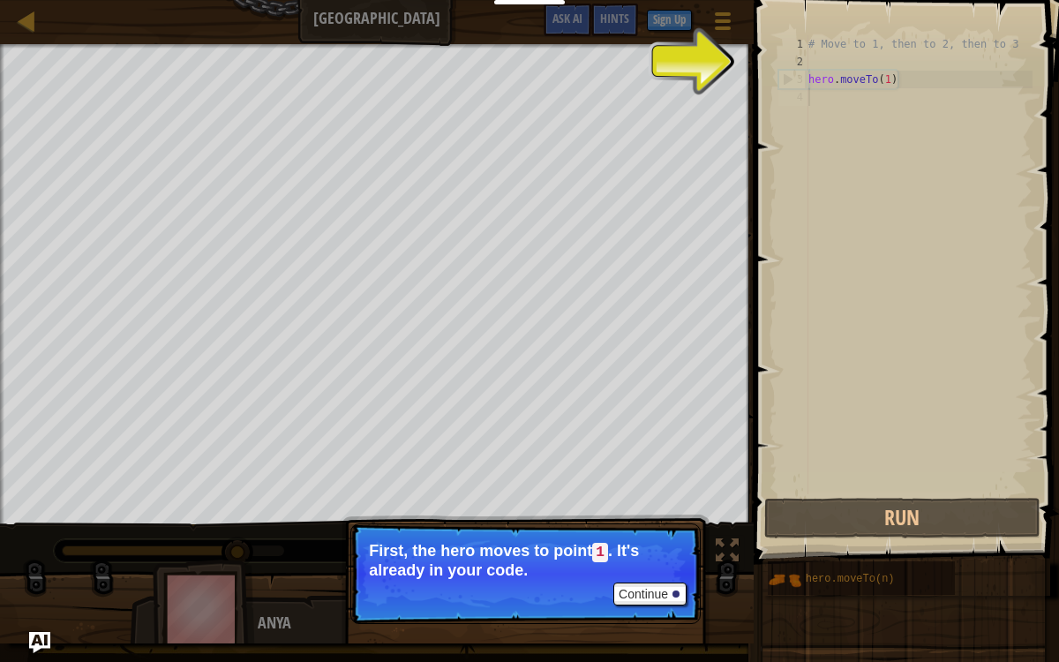
click at [884, 101] on div "# Move to 1, then to 2, then to 3 hero . moveTo ( 1 )" at bounding box center [919, 282] width 228 height 494
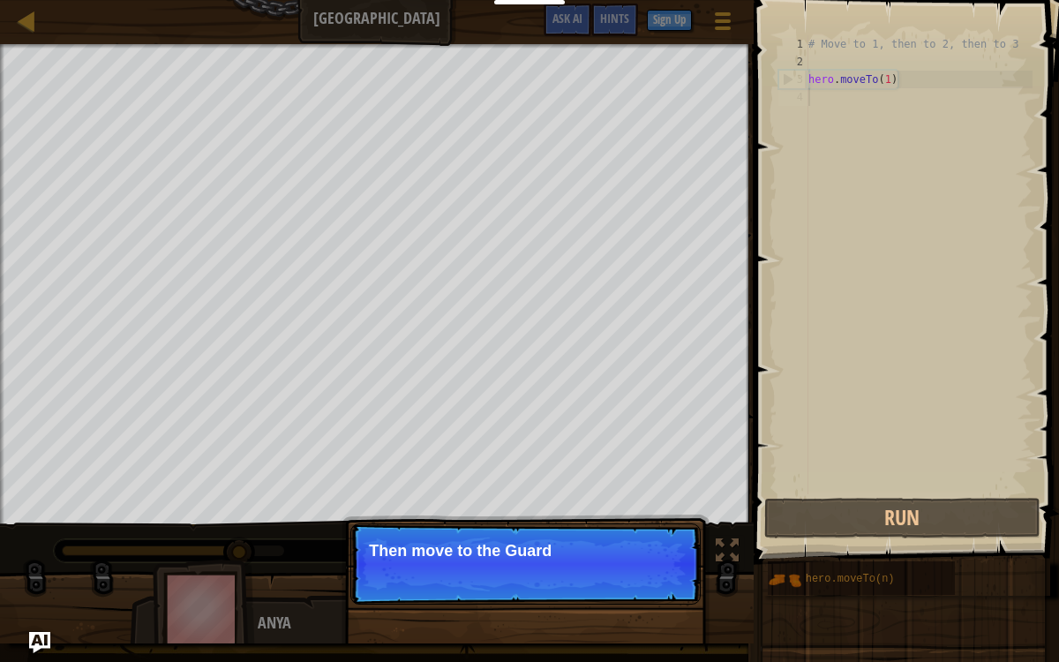
click at [855, 69] on div "# Move to 1, then to 2, then to 3 hero . moveTo ( 1 )" at bounding box center [919, 282] width 228 height 494
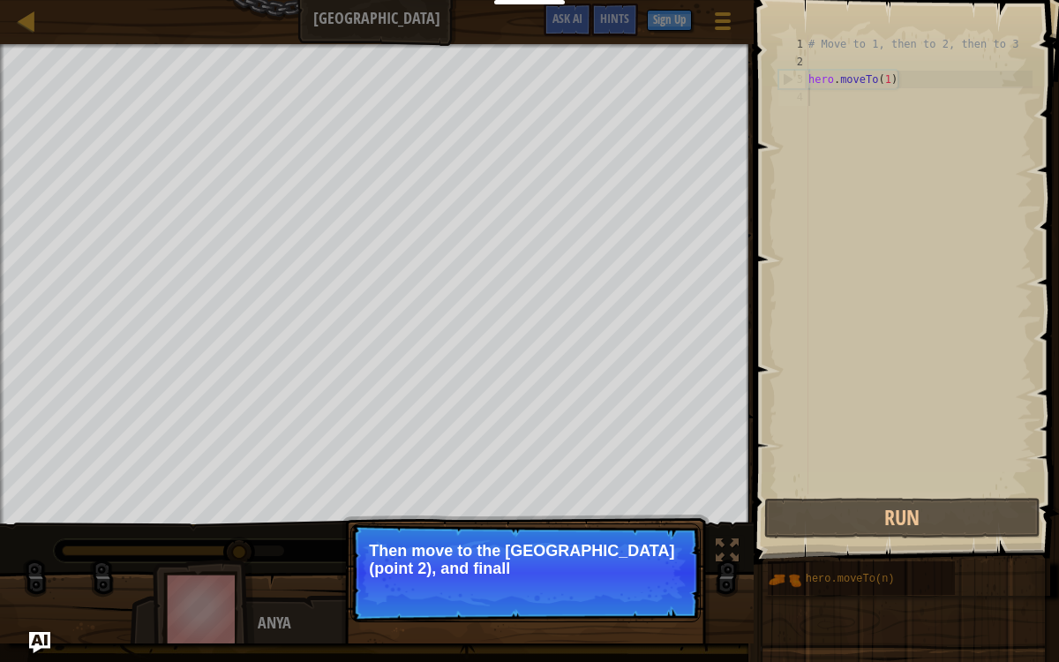
click at [838, 109] on div "# Move to 1, then to 2, then to 3 hero . moveTo ( 1 )" at bounding box center [919, 282] width 228 height 494
click at [833, 80] on div "# Move to 1, then to 2, then to 3 hero . moveTo ( 1 )" at bounding box center [919, 282] width 228 height 494
type textarea "hero.moveTo(1)"
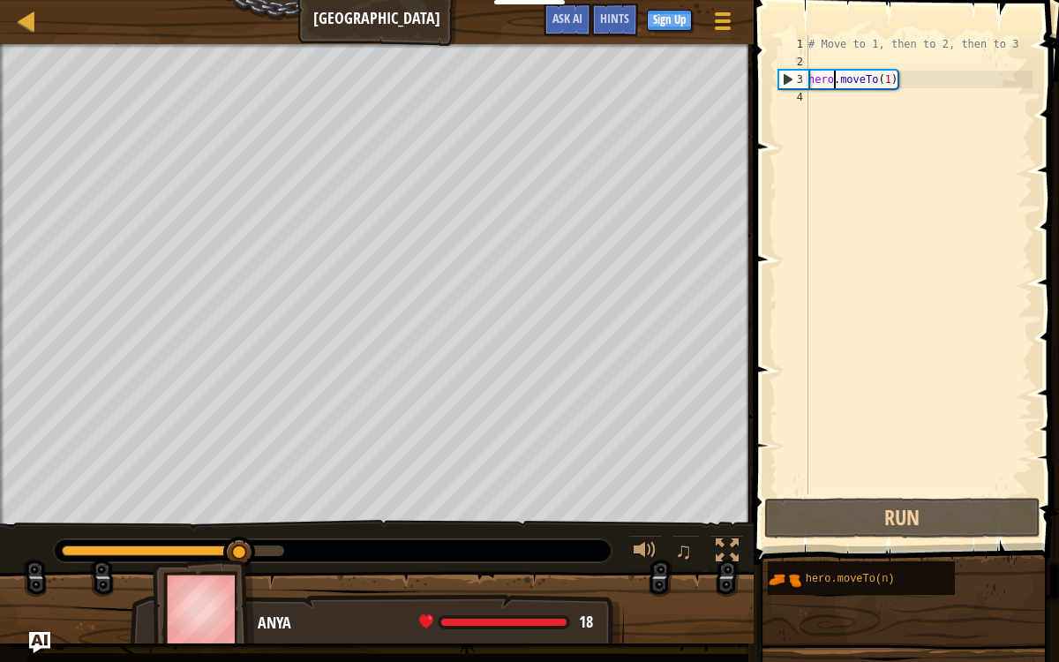
click at [817, 111] on div "# Move to 1, then to 2, then to 3 hero . moveTo ( 1 )" at bounding box center [919, 282] width 228 height 494
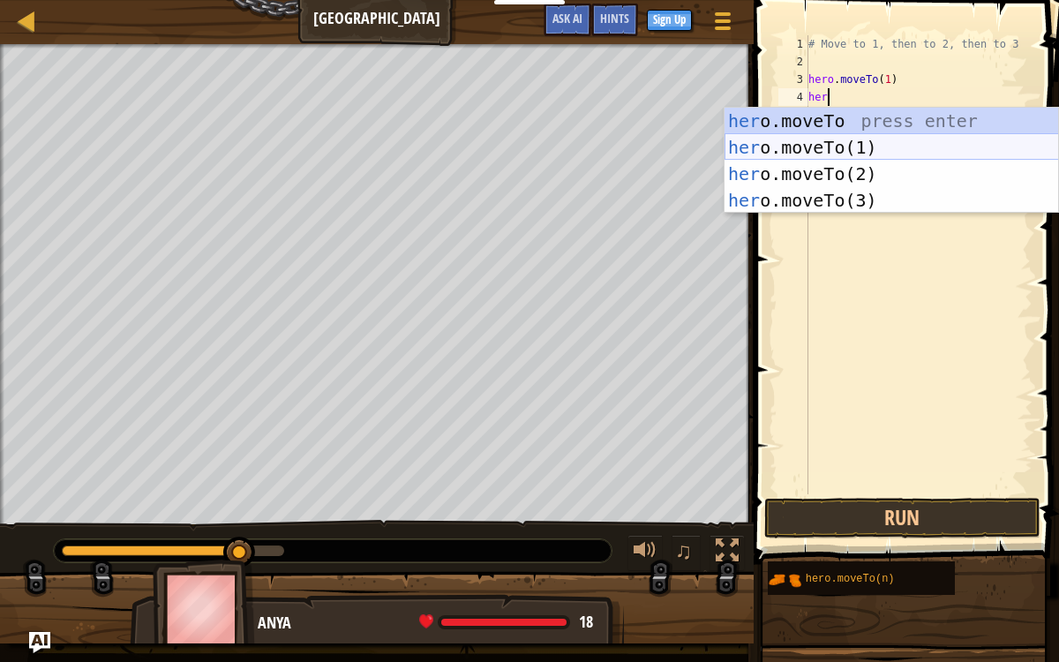
click at [833, 149] on div "her o.moveTo press enter her o.moveTo(1) press enter her o.moveTo(2) press ente…" at bounding box center [892, 187] width 335 height 159
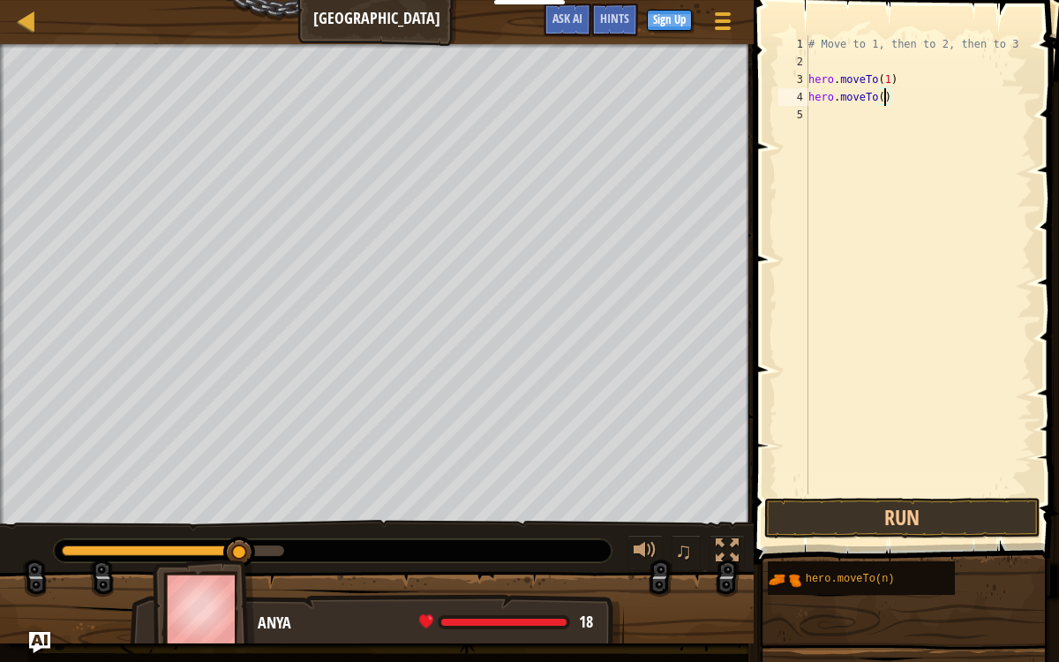
type textarea "hero.moveTo(2)"
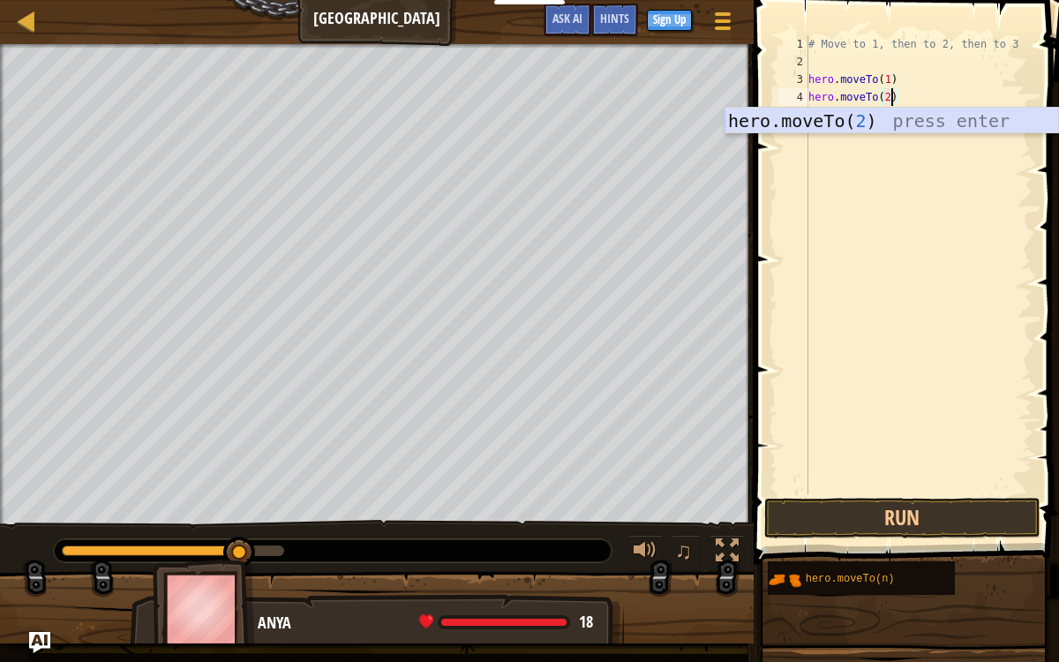
click at [878, 124] on div "hero.moveTo( 2 ) press enter" at bounding box center [892, 147] width 335 height 79
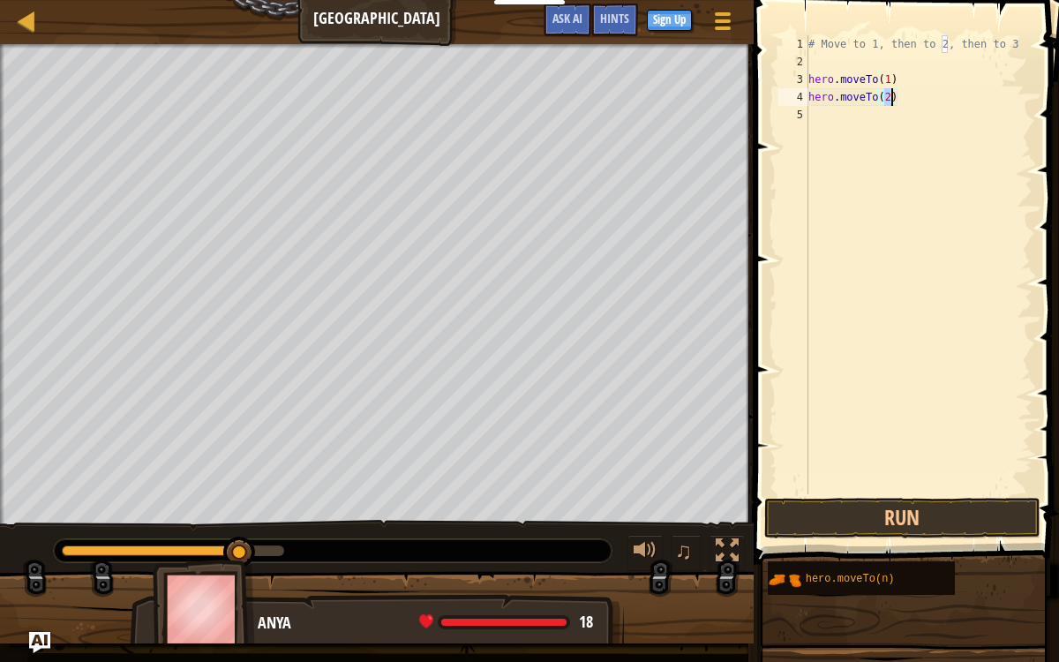
click at [882, 119] on div "# Move to 1, then to 2, then to 3 hero . moveTo ( 1 ) hero . moveTo ( 2 )" at bounding box center [919, 282] width 228 height 494
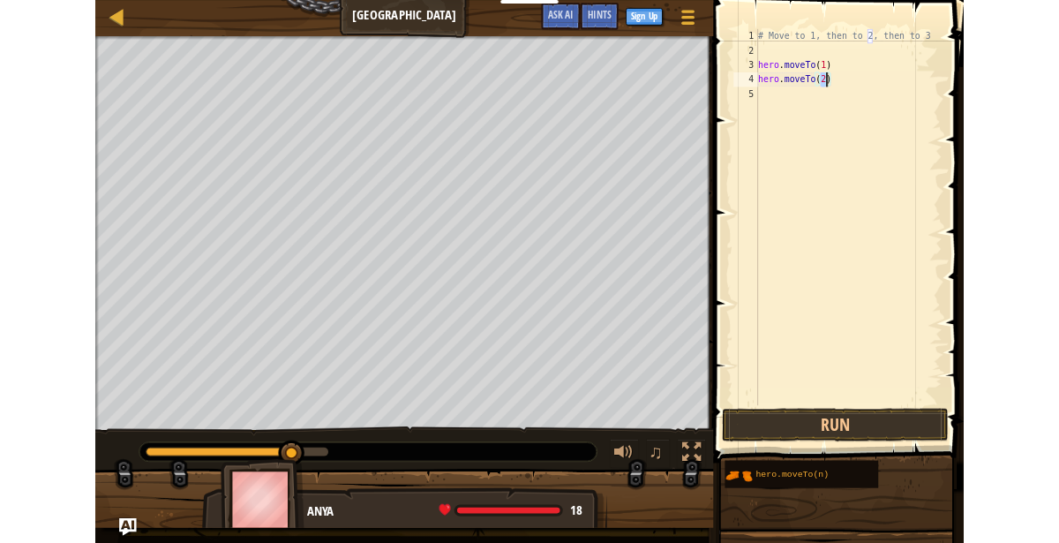
scroll to position [8, 0]
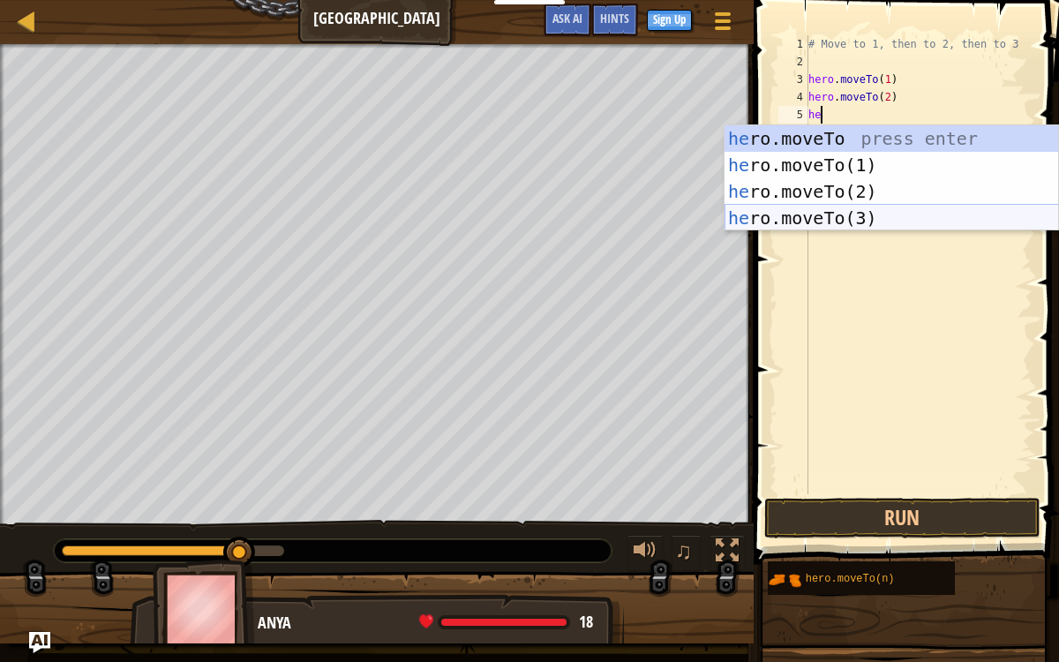
click at [840, 222] on div "he ro.moveTo press enter he ro.moveTo(1) press enter he ro.moveTo(2) press ente…" at bounding box center [892, 204] width 335 height 159
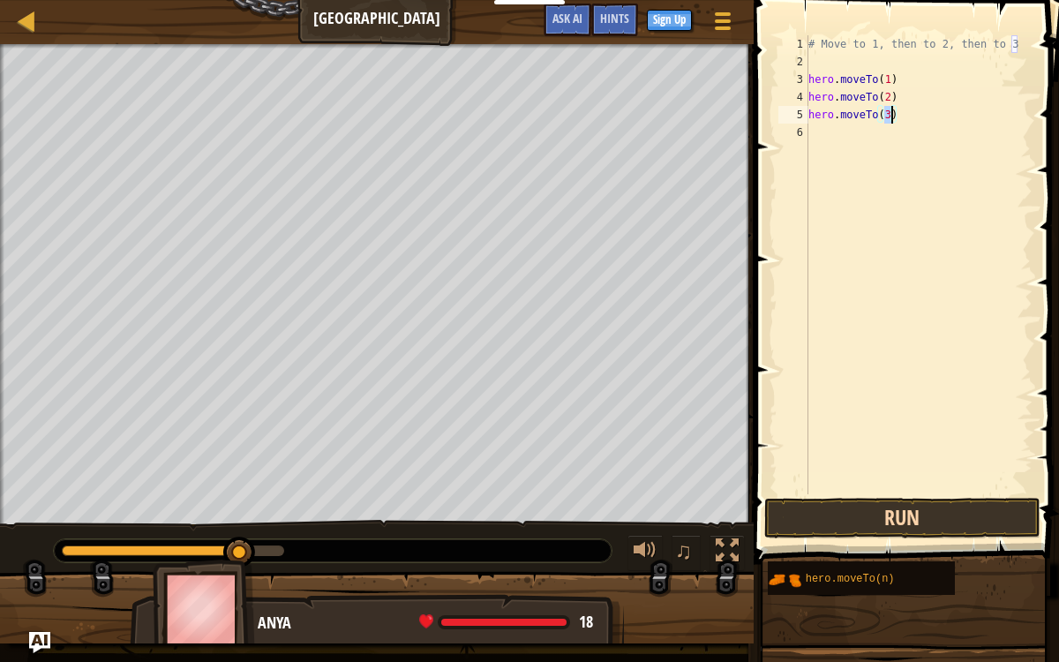
type textarea "hero.moveTo(3)"
click at [909, 515] on button "Run" at bounding box center [902, 518] width 275 height 41
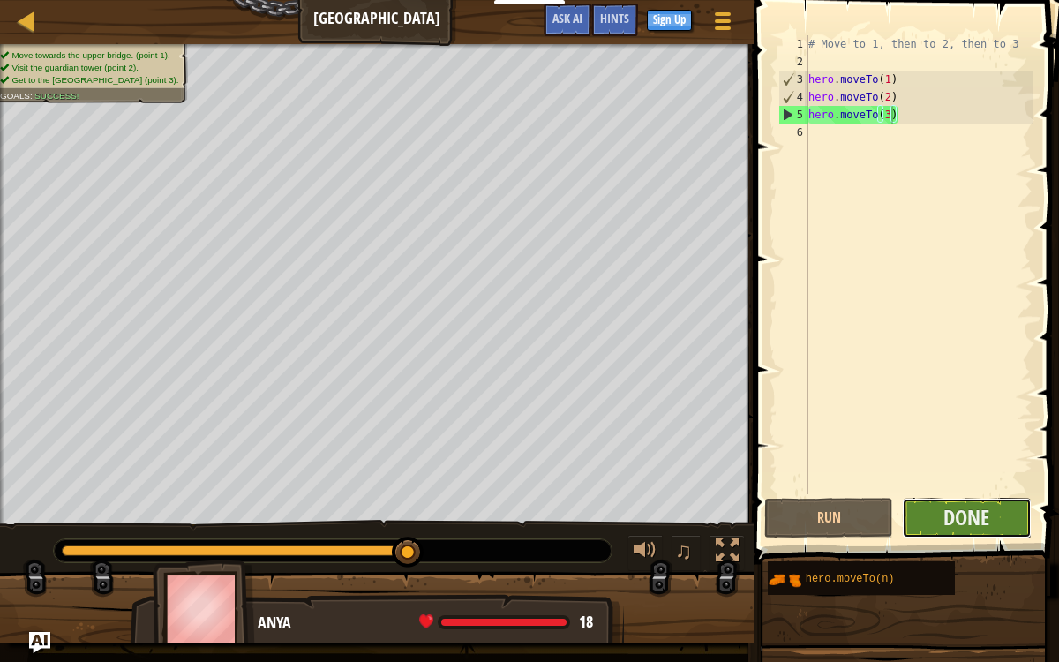
click at [914, 516] on button "Done" at bounding box center [966, 518] width 129 height 41
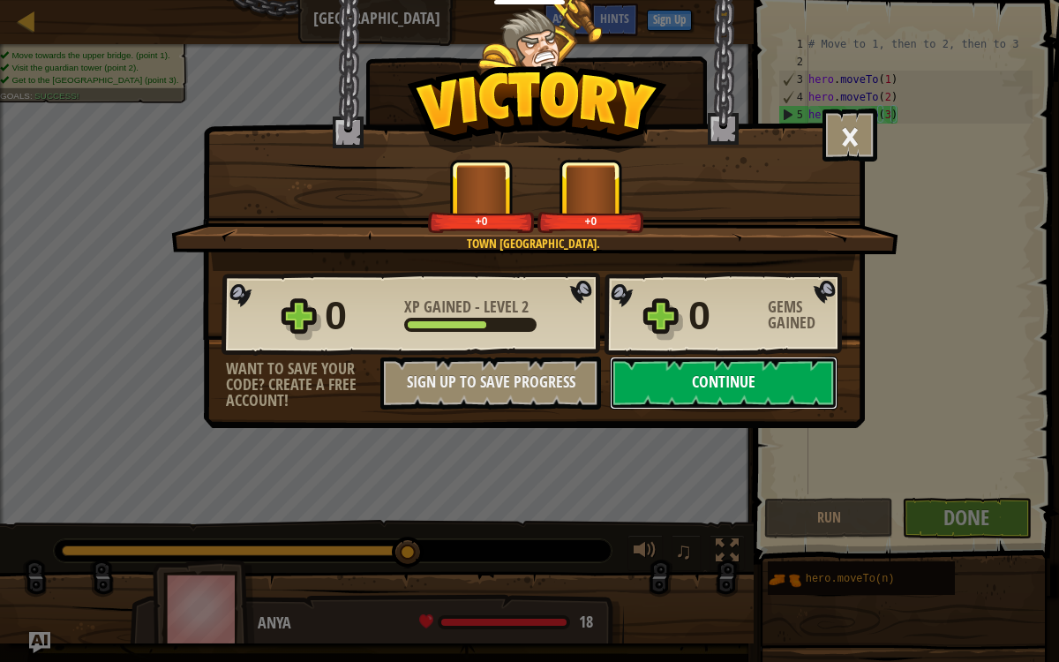
click at [783, 375] on button "Continue" at bounding box center [724, 383] width 228 height 53
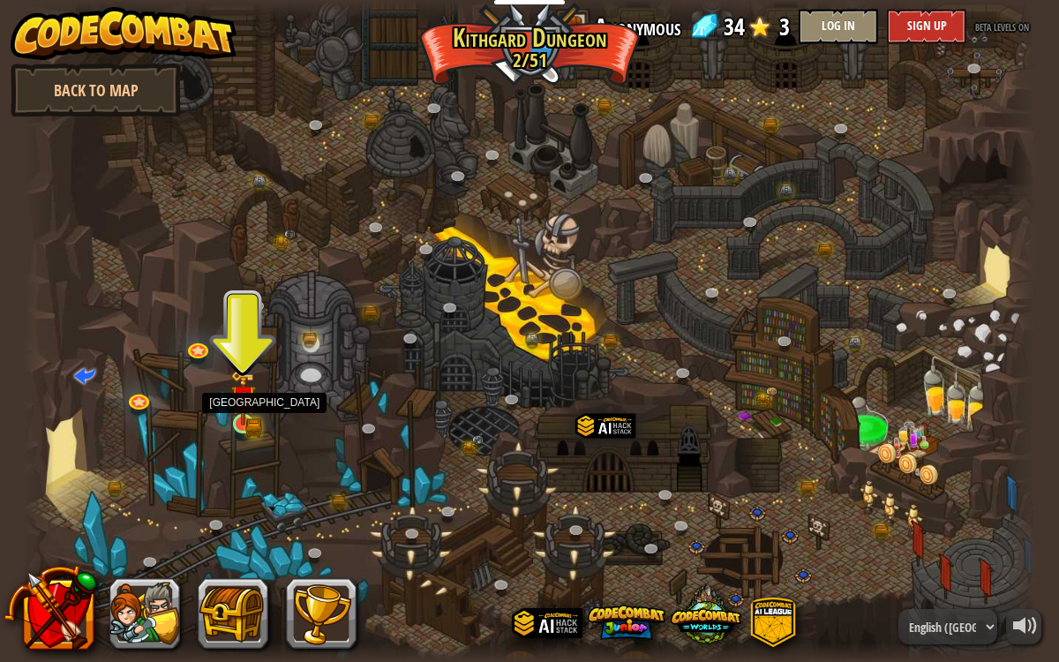
click at [230, 412] on img at bounding box center [243, 398] width 26 height 56
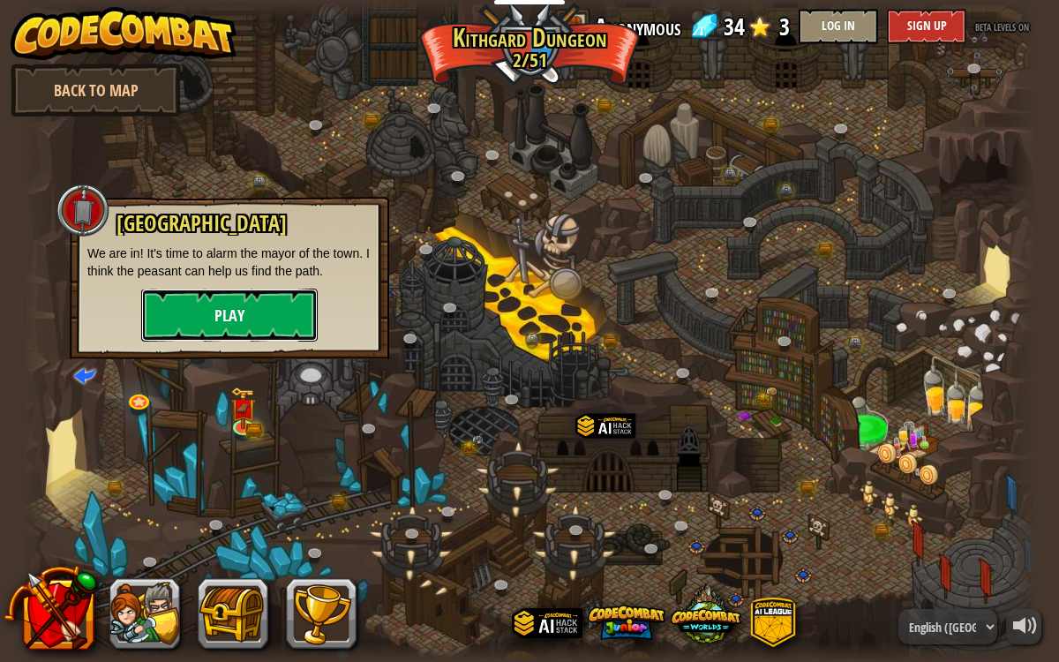
click at [269, 320] on button "Play" at bounding box center [229, 315] width 177 height 53
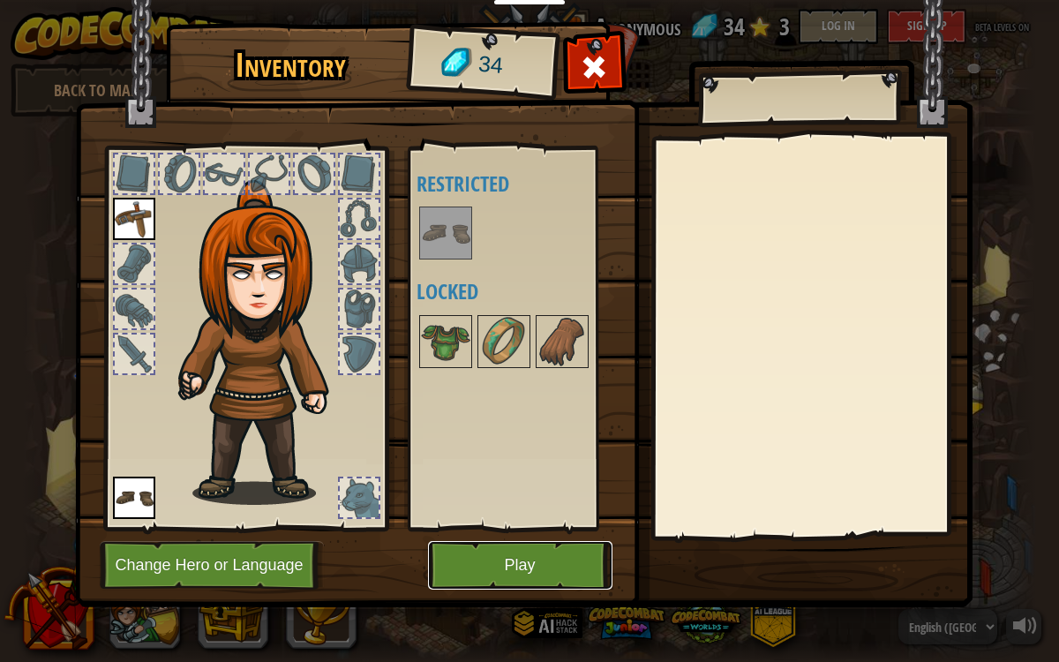
click at [513, 542] on button "Play" at bounding box center [520, 565] width 185 height 49
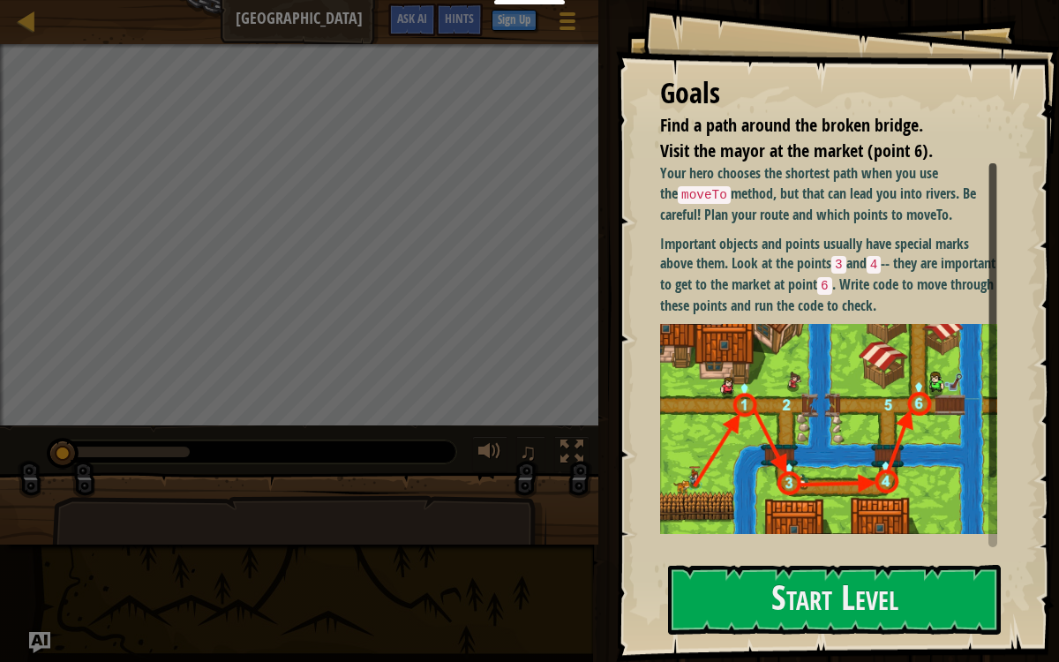
click at [745, 315] on p "Important objects and points usually have special marks above them. Look at the…" at bounding box center [828, 275] width 337 height 82
click at [742, 542] on button "Start Level" at bounding box center [834, 600] width 333 height 70
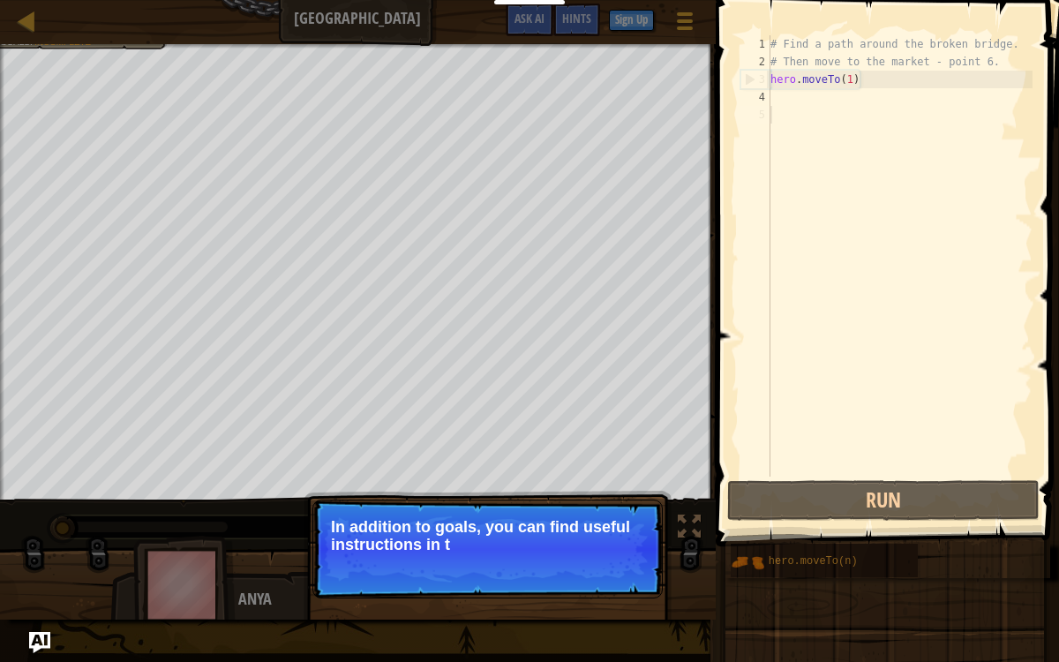
click at [511, 36] on div "Game Menu Done Sign Up Hints Ask AI" at bounding box center [602, 24] width 210 height 41
